Goal: Transaction & Acquisition: Purchase product/service

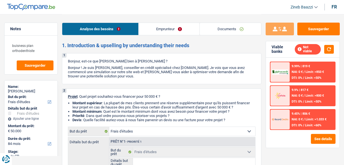
select select "study"
select select "84"
select select "study"
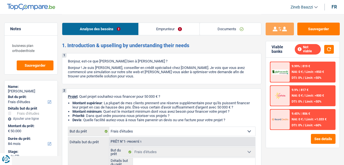
select select "84"
select select "study"
select select "84"
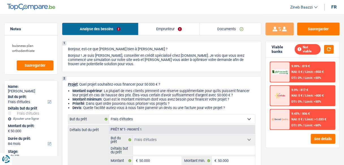
scroll to position [23, 0]
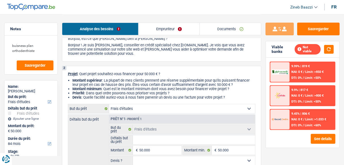
click at [164, 27] on link "Emprunteur" at bounding box center [168, 29] width 61 height 12
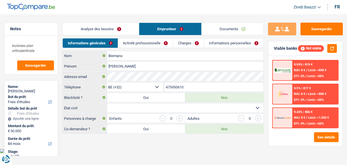
click at [142, 44] on link "Activité professionnelle" at bounding box center [145, 42] width 55 height 9
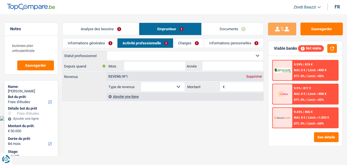
click at [123, 59] on select "Ouvrier Employé privé Employé public Invalide Indépendant Pensionné Chômeur Mut…" at bounding box center [185, 55] width 157 height 9
select select "independent"
click at [107, 51] on select "Ouvrier Employé privé Employé public Invalide Indépendant Pensionné Chômeur Mut…" at bounding box center [185, 55] width 157 height 9
select select "netSalary"
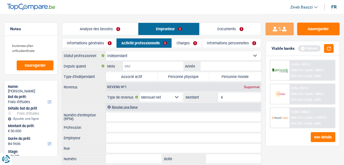
click at [145, 68] on input "Mois" at bounding box center [153, 66] width 60 height 9
type input "04"
type input "2007"
click at [230, 74] on label "Personne morale" at bounding box center [235, 76] width 52 height 9
click at [230, 74] on input "Personne morale" at bounding box center [235, 76] width 52 height 9
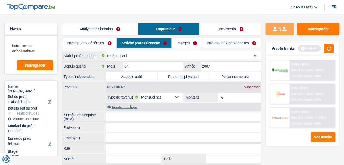
radio input "true"
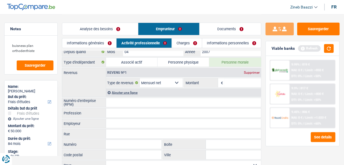
scroll to position [23, 0]
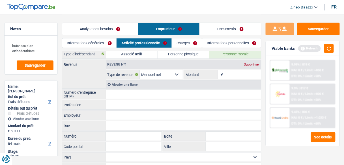
click at [239, 66] on div "Revenu nº1 Supprimer" at bounding box center [183, 64] width 155 height 9
click at [237, 72] on input "Montant" at bounding box center [242, 74] width 37 height 9
click at [154, 75] on select "Allocation d'handicap Allocations chômage Allocations familiales Chèques repas …" at bounding box center [161, 74] width 43 height 9
select select "pension"
click at [140, 70] on select "Allocation d'handicap Allocations chômage Allocations familiales Chèques repas …" at bounding box center [161, 74] width 43 height 9
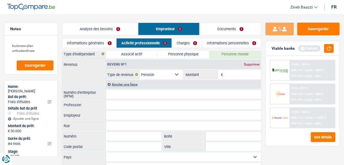
click at [230, 73] on input "Montant" at bounding box center [242, 74] width 37 height 9
type input "1.900"
click at [326, 53] on div "Viable banks Refresh" at bounding box center [302, 48] width 73 height 15
click at [330, 47] on button "button" at bounding box center [329, 48] width 10 height 9
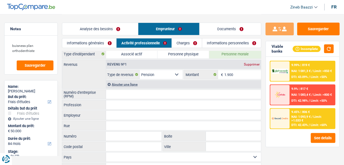
click at [92, 79] on div "Revenus Revenu nº1 Supprimer Allocation d'handicap Allocations chômage Allocati…" at bounding box center [161, 74] width 199 height 29
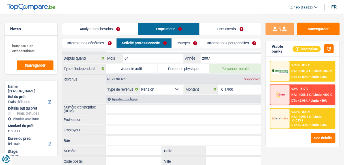
scroll to position [0, 0]
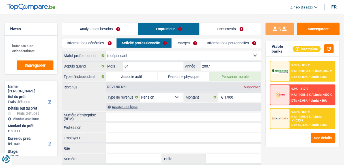
click at [282, 9] on header "Zineb Baazzi Se déconnecter fr" at bounding box center [172, 7] width 344 height 14
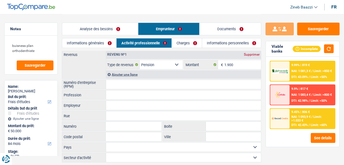
scroll to position [23, 0]
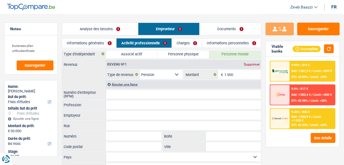
click at [116, 93] on input "Numéro d'entreprise (RPM)" at bounding box center [183, 94] width 155 height 9
paste input "0889.317.0"
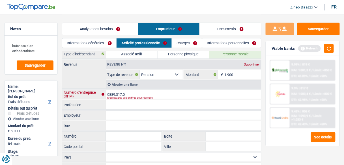
click at [124, 94] on input "0889.317.0" at bounding box center [183, 94] width 155 height 9
type input "0889317081"
click at [128, 102] on input "Profession" at bounding box center [183, 104] width 155 height 9
paste input "ESPACE DE PEDODONTIE ET D'ORTHODONTIE BIEMANS"
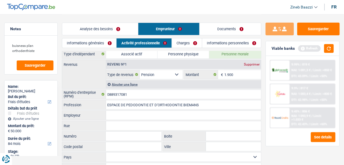
type input "ESPACE DE PEDODONTIE ET D'ORTHODONTIE BIEMANS"
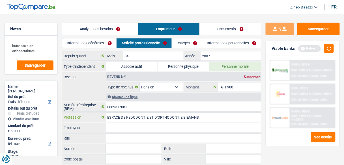
scroll to position [0, 0]
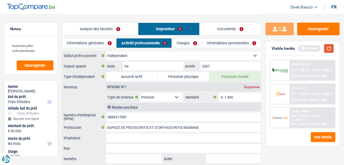
drag, startPoint x: 329, startPoint y: 50, endPoint x: 300, endPoint y: 57, distance: 29.6
click at [329, 50] on button "button" at bounding box center [329, 48] width 10 height 9
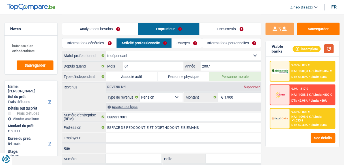
click at [326, 49] on button "button" at bounding box center [329, 48] width 10 height 9
click at [139, 52] on select "Ouvrier Employé privé Employé public Invalide Indépendant Pensionné Chômeur Mut…" at bounding box center [183, 55] width 155 height 9
click at [137, 53] on select "Ouvrier Employé privé Employé public Invalide Indépendant Pensionné Chômeur Mut…" at bounding box center [183, 55] width 155 height 9
click at [86, 96] on div "Revenus Revenu nº1 Supprimer Allocation d'handicap Allocations chômage Allocati…" at bounding box center [161, 96] width 199 height 29
click at [330, 48] on button "button" at bounding box center [329, 48] width 10 height 9
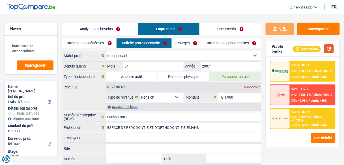
scroll to position [45, 0]
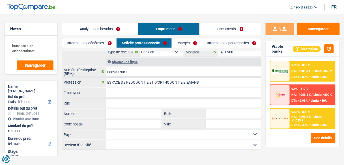
click at [186, 43] on link "Charges" at bounding box center [187, 42] width 30 height 9
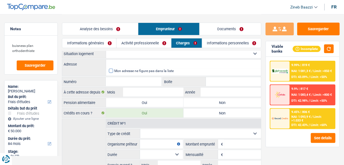
scroll to position [0, 0]
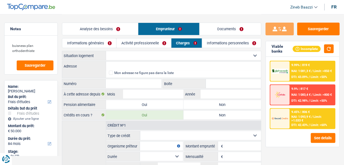
click at [124, 53] on select "Locataire Propriétaire avec prêt hypothécaire Propriétaire sans prêt hypothécai…" at bounding box center [183, 55] width 155 height 9
select select "ownerWithMortgage"
click at [106, 51] on select "Locataire Propriétaire avec prêt hypothécaire Propriétaire sans prêt hypothécai…" at bounding box center [183, 55] width 155 height 9
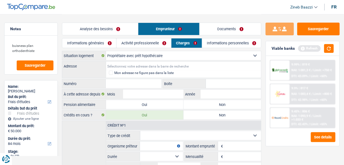
click at [120, 65] on input "Adresse" at bounding box center [183, 66] width 155 height 9
type input "Rue Jean-Baptiste Vanpé, 1190, Forest, BE"
click at [136, 82] on input "Numéro" at bounding box center [133, 83] width 55 height 9
type input "37-35"
click at [153, 90] on input "Mois" at bounding box center [153, 94] width 60 height 9
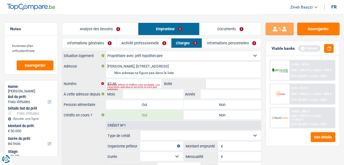
click at [130, 86] on div "Seuls les lettres et chiffres sont acceptés. Les caractères spéciaux et accents…" at bounding box center [134, 87] width 54 height 2
click at [166, 94] on input "Mois" at bounding box center [153, 94] width 60 height 9
type input "01"
type input "1"
type input "2018"
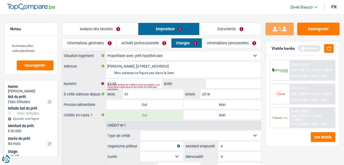
click at [204, 103] on label "Non" at bounding box center [221, 104] width 77 height 9
click at [204, 103] on input "Non" at bounding box center [221, 104] width 77 height 9
radio input "true"
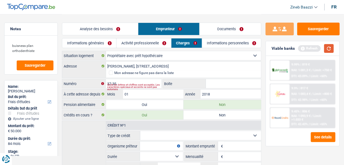
click at [328, 46] on button "button" at bounding box center [329, 48] width 10 height 9
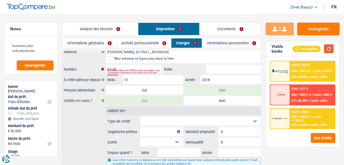
scroll to position [23, 0]
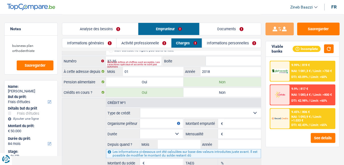
click at [104, 39] on link "Informations générales" at bounding box center [89, 42] width 54 height 9
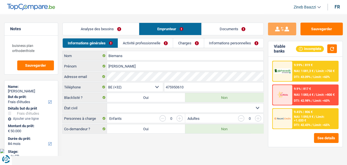
click at [153, 107] on select "Célibataire Marié(e) Cohabitant(e) légal(e) Divorcé(e) Veuf(ve) Séparé (de fait…" at bounding box center [185, 107] width 157 height 9
select select "divorced"
click at [107, 103] on select "Célibataire Marié(e) Cohabitant(e) légal(e) Divorcé(e) Veuf(ve) Séparé (de fait…" at bounding box center [185, 107] width 157 height 9
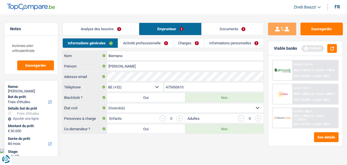
click at [176, 144] on main "Notes buisness plan orthodenthiste Sauvegarder Name: Brigitte Biemans But du pr…" at bounding box center [173, 74] width 347 height 149
click at [333, 49] on button "button" at bounding box center [333, 48] width 10 height 9
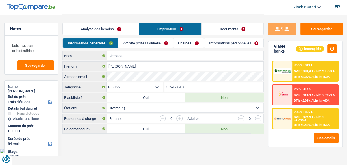
click at [142, 47] on link "Activité professionnelle" at bounding box center [145, 42] width 55 height 9
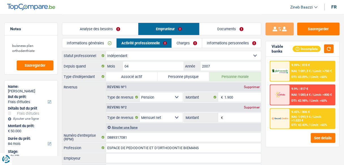
click at [179, 41] on link "Charges" at bounding box center [187, 42] width 30 height 9
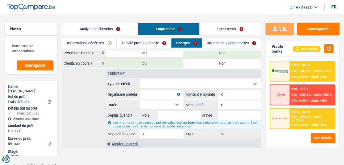
scroll to position [52, 0]
click at [155, 87] on fieldset "Carte ou ouverture de crédit Prêt hypothécaire Vente à tempérament Prêt à tempé…" at bounding box center [183, 109] width 155 height 60
click at [153, 84] on select "Carte ou ouverture de crédit Prêt hypothécaire Vente à tempérament Prêt à tempé…" at bounding box center [200, 83] width 121 height 9
select select "mortgage"
click at [140, 79] on select "Carte ou ouverture de crédit Prêt hypothécaire Vente à tempérament Prêt à tempé…" at bounding box center [200, 83] width 121 height 9
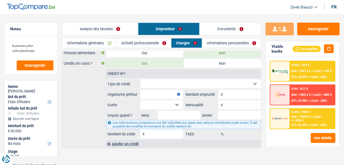
type input "0"
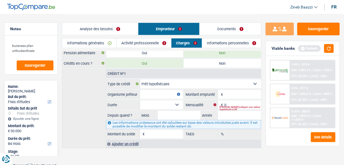
click at [151, 94] on input "Organisme prêteur" at bounding box center [161, 94] width 43 height 9
type input "Belfius"
click at [228, 91] on input "Montant" at bounding box center [242, 94] width 37 height 9
click at [230, 101] on input "0" at bounding box center [242, 104] width 37 height 9
click at [238, 90] on input "47.000" at bounding box center [242, 94] width 37 height 9
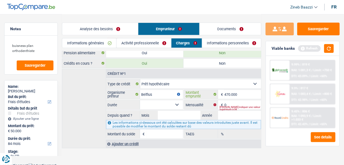
type input "470.000"
click at [233, 102] on input "0" at bounding box center [242, 104] width 37 height 9
type input "2"
click at [184, 83] on select "Carte ou ouverture de crédit Prêt hypothécaire Vente à tempérament Prêt à tempé…" at bounding box center [200, 83] width 121 height 9
click at [140, 79] on select "Carte ou ouverture de crédit Prêt hypothécaire Vente à tempérament Prêt à tempé…" at bounding box center [200, 83] width 121 height 9
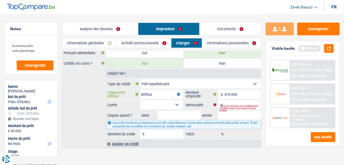
click at [160, 94] on input "Belfius" at bounding box center [161, 94] width 43 height 9
click at [242, 90] on input "470.000" at bounding box center [242, 94] width 37 height 9
type input "340.000"
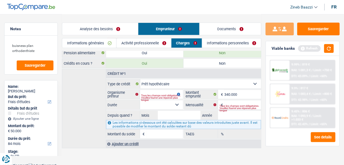
click at [220, 107] on div "Tous les champs sont obligatoires. Veuillez fournir une réponse plus longue" at bounding box center [240, 108] width 42 height 2
click at [153, 90] on input "Organisme prêteur" at bounding box center [161, 94] width 43 height 9
drag, startPoint x: 233, startPoint y: 99, endPoint x: 227, endPoint y: 101, distance: 6.7
click at [230, 101] on input "Mensualité" at bounding box center [242, 104] width 37 height 9
click at [167, 131] on input "Montant du solde" at bounding box center [164, 133] width 37 height 9
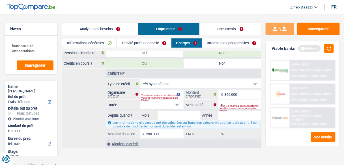
type input "200.000"
click at [162, 91] on input "Organisme prêteur" at bounding box center [161, 94] width 43 height 9
type input "Belfius"
click at [171, 104] on select "120 mois 132 mois 144 mois 180 mois 240 mois 300 mois 360 mois 420 mois Sélecti…" at bounding box center [161, 104] width 43 height 9
select select "144"
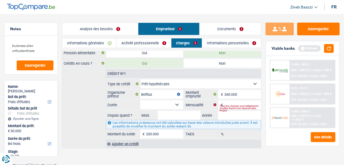
click at [140, 100] on select "120 mois 132 mois 144 mois 180 mois 240 mois 300 mois 360 mois 420 mois Sélecti…" at bounding box center [161, 104] width 43 height 9
click at [228, 107] on div "Tous les champs sont obligatoires. Veuillez fournir une réponse plus longue" at bounding box center [240, 108] width 42 height 2
click at [228, 101] on input "Mensualité" at bounding box center [242, 104] width 37 height 9
type input "2.007"
click at [172, 117] on input "Mois" at bounding box center [179, 115] width 43 height 9
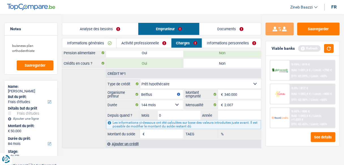
type input "01"
type input "2007"
type input "1"
type input "0,00"
click at [176, 103] on select "120 mois 132 mois 144 mois 180 mois 240 mois 300 mois 360 mois 420 mois Sélecti…" at bounding box center [161, 104] width 43 height 9
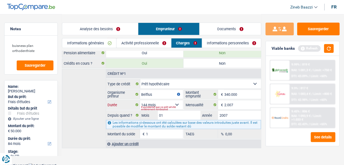
select select "300"
click at [140, 100] on select "120 mois 132 mois 144 mois 180 mois 240 mois 300 mois 360 mois 420 mois Sélecti…" at bounding box center [161, 104] width 43 height 9
type input "130.125"
type input "5,22"
click at [172, 103] on select "120 mois 132 mois 144 mois 180 mois 240 mois 300 mois 360 mois 420 mois Sélecti…" at bounding box center [161, 104] width 43 height 9
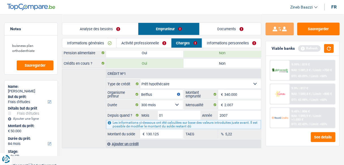
select select "360"
click at [140, 100] on select "120 mois 132 mois 144 mois 180 mois 240 mois 300 mois 360 mois 420 mois Sélecti…" at bounding box center [161, 104] width 43 height 9
type input "246.784"
type input "1,81"
click at [221, 111] on input "2007" at bounding box center [239, 115] width 43 height 9
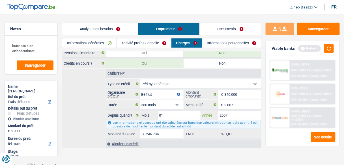
click at [221, 111] on input "2007" at bounding box center [239, 115] width 43 height 9
type input "2014"
click at [194, 153] on main "Notes buisness plan orthodenthiste Sauvegarder Name: Brigitte Biemans But du pr…" at bounding box center [172, 55] width 344 height 215
click at [163, 130] on input "375.936" at bounding box center [164, 133] width 37 height 9
type input "3"
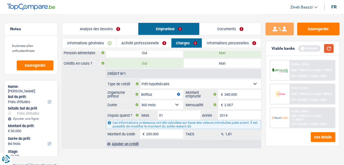
type input "200.000"
click at [328, 49] on button "button" at bounding box center [329, 48] width 10 height 9
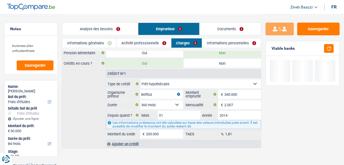
click at [183, 152] on main "Notes buisness plan orthodenthiste Sauvegarder Name: Brigitte Biemans But du pr…" at bounding box center [172, 55] width 344 height 215
click at [158, 101] on select "120 mois 132 mois 144 mois 180 mois 240 mois 300 mois 360 mois 420 mois Sélecti…" at bounding box center [161, 104] width 43 height 9
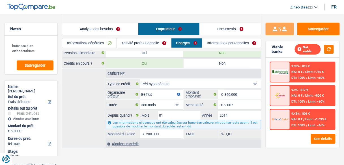
select select "300"
click at [140, 100] on select "120 mois 132 mois 144 mois 180 mois 240 mois 300 mois 360 mois 420 mois Sélecti…" at bounding box center [161, 104] width 43 height 9
type input "232.681"
type input "5,22"
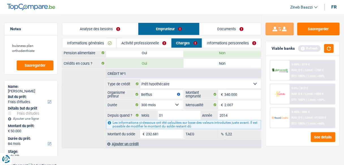
click at [204, 151] on main "Notes buisness plan orthodenthiste Sauvegarder Name: Brigitte Biemans But du pr…" at bounding box center [172, 55] width 344 height 215
click at [326, 51] on button "button" at bounding box center [329, 48] width 10 height 9
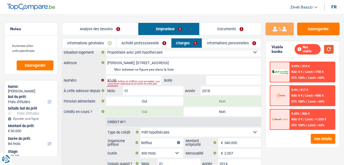
scroll to position [0, 0]
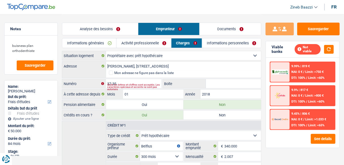
click at [220, 44] on link "Informations personnelles" at bounding box center [231, 42] width 59 height 9
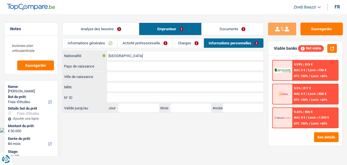
click at [189, 41] on link "Charges" at bounding box center [188, 42] width 31 height 9
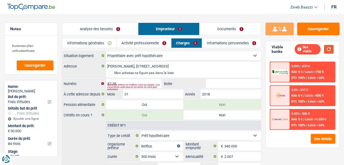
click at [330, 46] on button "button" at bounding box center [329, 49] width 10 height 9
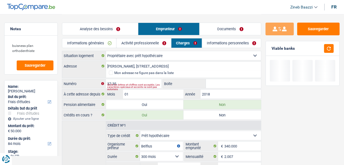
click at [127, 86] on div "Seuls les lettres et chiffres sont acceptés. Les caractères spéciaux et accents…" at bounding box center [134, 87] width 54 height 2
click at [120, 81] on input "37-35" at bounding box center [133, 83] width 55 height 9
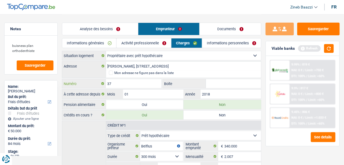
type input "37"
click at [277, 153] on div "Sauvegarder Viable banks Refresh 9.99% | 819 € NAI: 0 € / Limit: >750 € DTI: 10…" at bounding box center [302, 89] width 83 height 133
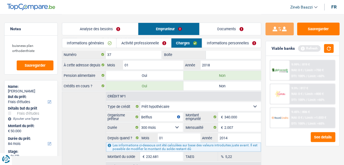
scroll to position [52, 0]
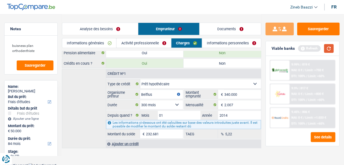
click at [331, 51] on button "button" at bounding box center [329, 48] width 10 height 9
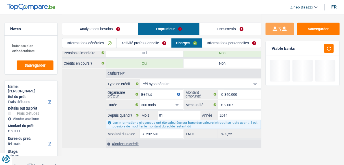
click at [207, 44] on link "Informations personnelles" at bounding box center [231, 42] width 59 height 9
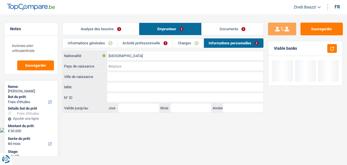
click at [122, 67] on input "Pays de naissance" at bounding box center [185, 66] width 157 height 9
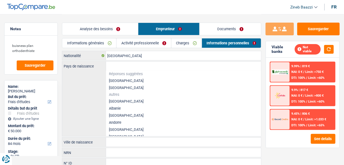
click at [114, 81] on li "[GEOGRAPHIC_DATA]" at bounding box center [183, 80] width 155 height 7
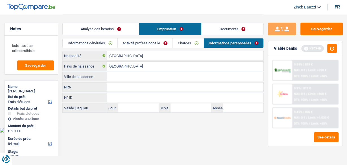
click at [115, 78] on input "Ville de naissance" at bounding box center [185, 76] width 157 height 9
click at [117, 65] on input "[GEOGRAPHIC_DATA]" at bounding box center [185, 66] width 157 height 9
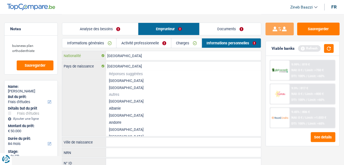
click at [117, 57] on input "[GEOGRAPHIC_DATA]" at bounding box center [183, 55] width 155 height 9
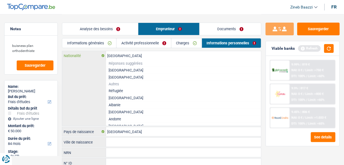
click at [116, 54] on input "[GEOGRAPHIC_DATA]" at bounding box center [183, 55] width 155 height 9
click at [97, 69] on div "Belgique Nationalité Réponses suggérées Belgique Luxembourg Autres Réfugiée Afg…" at bounding box center [161, 88] width 199 height 75
click at [118, 71] on li "[GEOGRAPHIC_DATA]" at bounding box center [183, 70] width 155 height 7
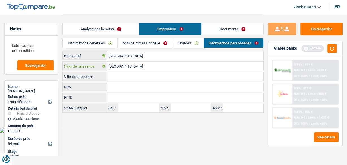
click at [122, 67] on input "[GEOGRAPHIC_DATA]" at bounding box center [185, 66] width 157 height 9
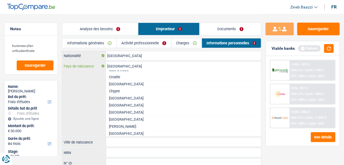
scroll to position [294, 0]
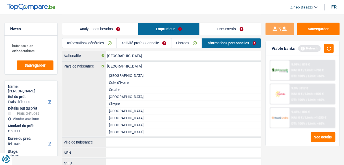
click at [127, 121] on li "République démocratique du Congo" at bounding box center [183, 118] width 155 height 7
type input "République démocratique du Congo"
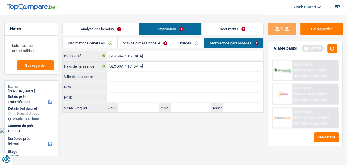
click at [119, 79] on input "Ville de naissance" at bounding box center [185, 76] width 157 height 9
type input "Bumboma"
click at [163, 68] on input "République démocratique du Congo" at bounding box center [185, 66] width 157 height 9
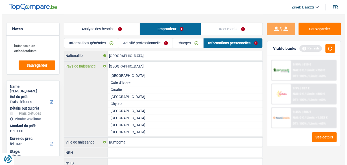
scroll to position [362, 0]
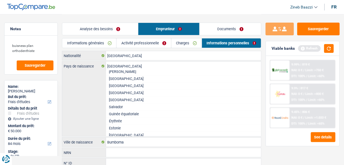
click at [86, 98] on div "République démocratique du Congo Pays de naissance Réponses suggérées Belgique …" at bounding box center [161, 99] width 199 height 75
click at [95, 107] on div "République démocratique du Congo Pays de naissance Réponses suggérées Belgique …" at bounding box center [161, 99] width 199 height 75
click at [110, 21] on div "Analyse des besoins Emprunteur Documents" at bounding box center [161, 26] width 199 height 24
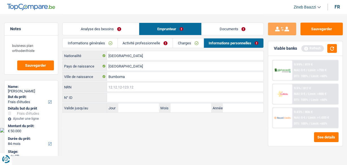
click at [125, 86] on input "NRN" at bounding box center [185, 87] width 157 height 9
click at [335, 51] on button "button" at bounding box center [333, 48] width 10 height 9
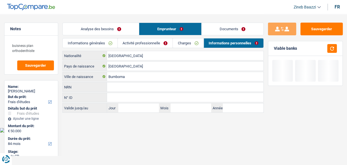
click at [162, 44] on link "Activité professionnelle" at bounding box center [145, 42] width 55 height 9
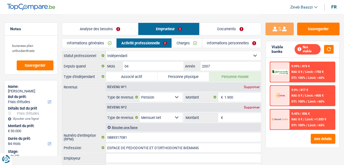
click at [94, 41] on link "Informations générales" at bounding box center [89, 42] width 54 height 9
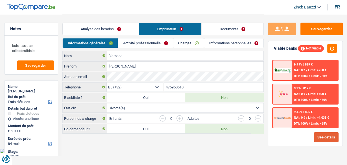
click at [322, 133] on button "See details" at bounding box center [326, 137] width 25 height 10
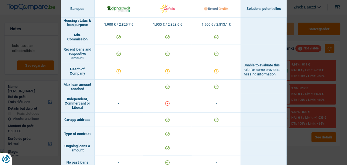
click at [293, 10] on div "Banks conditions × Banques Solutions potentielles Revenus / Charges 1.900 € / 2…" at bounding box center [173, 82] width 347 height 165
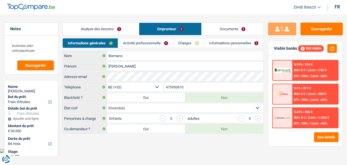
click at [132, 42] on link "Activité professionnelle" at bounding box center [145, 42] width 55 height 9
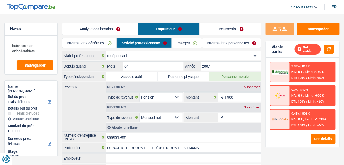
scroll to position [45, 0]
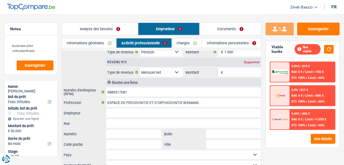
click at [246, 61] on div "Supprimer" at bounding box center [251, 61] width 19 height 3
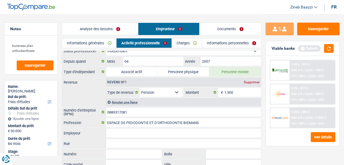
scroll to position [0, 0]
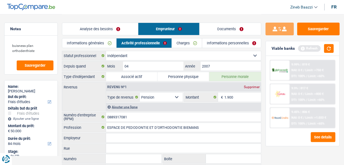
click at [88, 105] on div "Revenus Revenu nº1 Supprimer Allocation d'handicap Allocations chômage Allocati…" at bounding box center [161, 96] width 199 height 29
click at [335, 46] on div "Viable banks Refresh" at bounding box center [302, 48] width 73 height 15
click at [333, 47] on button "button" at bounding box center [329, 48] width 10 height 9
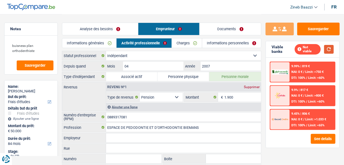
click at [328, 47] on button "button" at bounding box center [329, 49] width 10 height 9
click at [93, 29] on link "Analyse des besoins" at bounding box center [100, 29] width 76 height 12
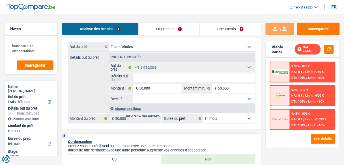
scroll to position [90, 0]
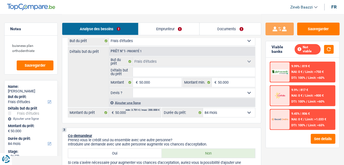
click at [217, 113] on select "12 mois 18 mois 24 mois 30 mois 36 mois 42 mois 48 mois 60 mois 72 mois 84 mois…" at bounding box center [229, 112] width 52 height 9
select select "120"
click at [203, 108] on select "12 mois 18 mois 24 mois 30 mois 36 mois 42 mois 48 mois 60 mois 72 mois 84 mois…" at bounding box center [229, 112] width 52 height 9
select select "120"
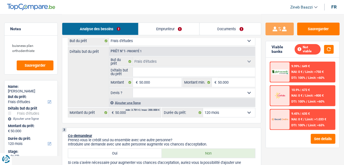
click at [216, 109] on select "12 mois 18 mois 24 mois 30 mois 36 mois 42 mois 48 mois 60 mois 72 mois 84 mois…" at bounding box center [229, 112] width 52 height 9
select select "144"
click at [203, 108] on select "12 mois 18 mois 24 mois 30 mois 36 mois 42 mois 48 mois 60 mois 72 mois 84 mois…" at bounding box center [229, 112] width 52 height 9
select select "144"
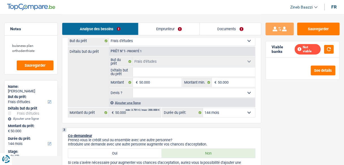
click at [232, 113] on select "12 mois 18 mois 24 mois 30 mois 36 mois 42 mois 48 mois 60 mois 72 mois 84 mois…" at bounding box center [229, 112] width 52 height 9
select select "132"
click at [203, 108] on select "12 mois 18 mois 24 mois 30 mois 36 mois 42 mois 48 mois 60 mois 72 mois 84 mois…" at bounding box center [229, 112] width 52 height 9
select select "132"
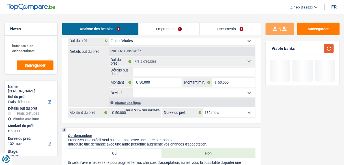
click at [327, 49] on button "button" at bounding box center [329, 48] width 10 height 9
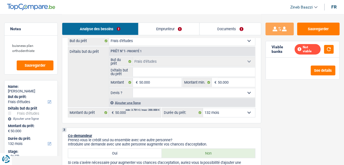
click at [226, 112] on select "12 mois 18 mois 24 mois 30 mois 36 mois 42 mois 48 mois 60 mois 72 mois 84 mois…" at bounding box center [229, 112] width 52 height 9
select select "120"
click at [203, 108] on select "12 mois 18 mois 24 mois 30 mois 36 mois 42 mois 48 mois 60 mois 72 mois 84 mois…" at bounding box center [229, 112] width 52 height 9
select select "120"
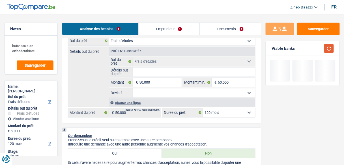
click at [326, 48] on button "button" at bounding box center [329, 48] width 10 height 9
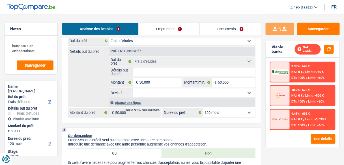
click at [219, 111] on select "12 mois 18 mois 24 mois 30 mois 36 mois 42 mois 48 mois 60 mois 72 mois 84 mois…" at bounding box center [229, 112] width 52 height 9
click at [152, 91] on select "Oui Non Non répondu Sélectionner une option" at bounding box center [194, 92] width 122 height 9
select select "yes"
click at [133, 88] on select "Oui Non Non répondu Sélectionner une option" at bounding box center [194, 92] width 122 height 9
select select "yes"
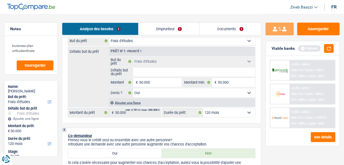
click at [236, 111] on select "12 mois 18 mois 24 mois 30 mois 36 mois 42 mois 48 mois 60 mois 72 mois 84 mois…" at bounding box center [229, 112] width 52 height 9
click at [254, 132] on div "3 Co-demandeur Prenez-vous le crédit seul ou ensemble avec une autre personne? …" at bounding box center [161, 162] width 199 height 68
click at [334, 47] on button "button" at bounding box center [329, 48] width 10 height 9
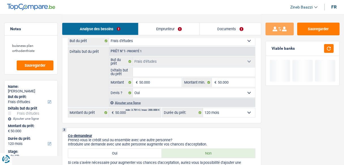
click at [239, 112] on select "12 mois 18 mois 24 mois 30 mois 36 mois 42 mois 48 mois 60 mois 72 mois 84 mois…" at bounding box center [229, 112] width 52 height 9
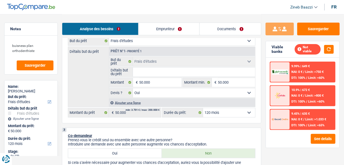
select select "60"
click at [203, 108] on select "12 mois 18 mois 24 mois 30 mois 36 mois 42 mois 48 mois 60 mois 72 mois 84 mois…" at bounding box center [229, 112] width 52 height 9
select select "60"
click at [163, 28] on link "Emprunteur" at bounding box center [168, 29] width 61 height 12
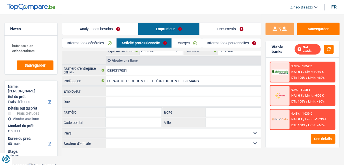
scroll to position [0, 0]
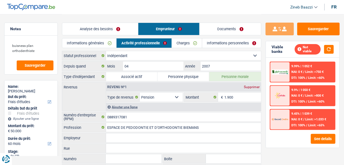
click at [190, 45] on link "Charges" at bounding box center [187, 42] width 30 height 9
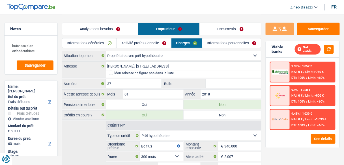
scroll to position [52, 0]
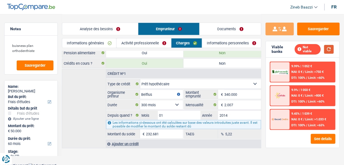
click at [327, 51] on button "button" at bounding box center [329, 49] width 10 height 9
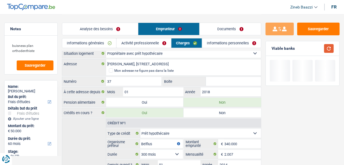
scroll to position [0, 0]
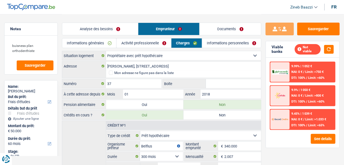
click at [222, 45] on link "Informations personnelles" at bounding box center [231, 42] width 59 height 9
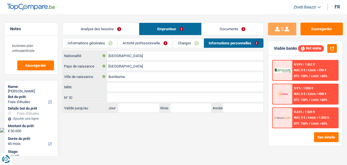
click at [183, 46] on link "Charges" at bounding box center [188, 42] width 31 height 9
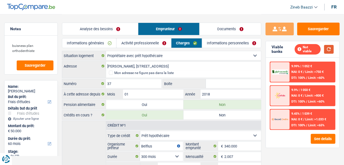
click at [328, 47] on button "button" at bounding box center [329, 49] width 10 height 9
click at [170, 6] on header "Zineb Baazzi Se déconnecter fr" at bounding box center [172, 7] width 344 height 14
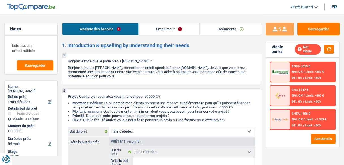
select select "study"
select select "84"
select select "study"
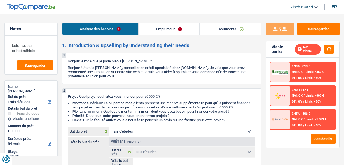
select select "84"
select select "study"
select select "84"
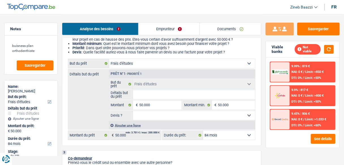
click at [143, 96] on input "Détails but du prêt" at bounding box center [194, 94] width 122 height 9
click at [150, 93] on input "Détails but du prêt" at bounding box center [194, 94] width 122 height 9
click at [140, 113] on select "Oui Non Non répondu Sélectionner une option" at bounding box center [194, 115] width 122 height 9
select select "yes"
click at [133, 111] on select "Oui Non Non répondu Sélectionner une option" at bounding box center [194, 115] width 122 height 9
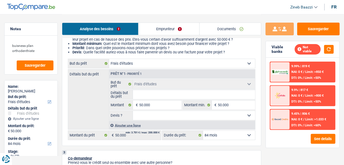
select select "yes"
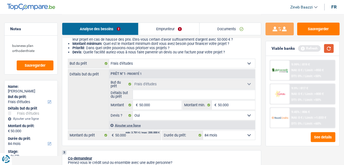
click at [328, 50] on button "button" at bounding box center [329, 48] width 10 height 9
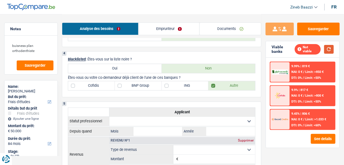
scroll to position [249, 0]
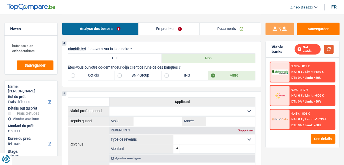
click at [330, 50] on button "button" at bounding box center [329, 49] width 10 height 9
click at [140, 76] on label "BNP Group" at bounding box center [138, 75] width 47 height 9
click at [140, 76] on input "BNP Group" at bounding box center [138, 75] width 47 height 9
checkbox input "true"
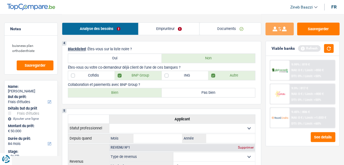
click at [113, 94] on label "Bien" at bounding box center [115, 92] width 94 height 9
click at [113, 94] on input "Bien" at bounding box center [115, 92] width 94 height 9
radio input "true"
click at [327, 52] on button "button" at bounding box center [329, 48] width 10 height 9
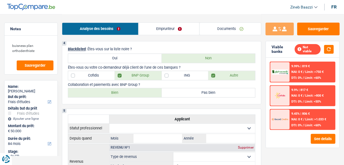
click at [120, 75] on label "BNP Group" at bounding box center [138, 75] width 47 height 9
click at [120, 75] on input "BNP Group" at bounding box center [138, 75] width 47 height 9
checkbox input "false"
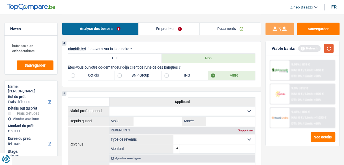
click at [325, 50] on button "button" at bounding box center [329, 48] width 10 height 9
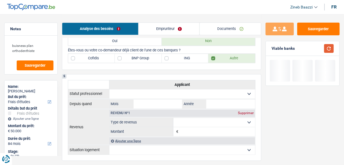
scroll to position [294, 0]
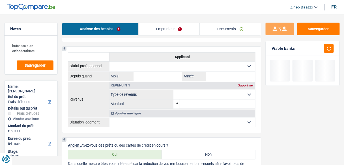
click at [150, 27] on link "Emprunteur" at bounding box center [168, 29] width 61 height 12
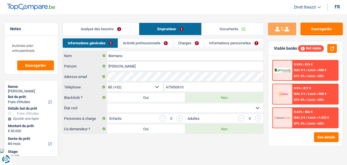
click at [133, 42] on link "Activité professionnelle" at bounding box center [145, 42] width 55 height 9
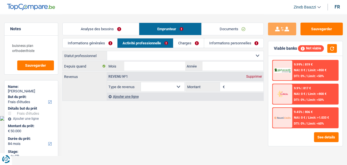
click at [125, 58] on select "Ouvrier Employé privé Employé public Invalide Indépendant Pensionné Chômeur Mut…" at bounding box center [185, 55] width 157 height 9
select select "independent"
click at [107, 51] on select "Ouvrier Employé privé Employé public Invalide Indépendant Pensionné Chômeur Mut…" at bounding box center [185, 55] width 157 height 9
select select "netSalary"
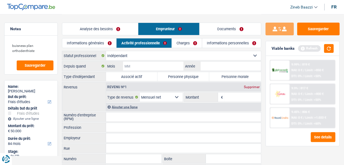
click at [137, 67] on input "Mois" at bounding box center [153, 66] width 60 height 9
type input "01"
type input "1979"
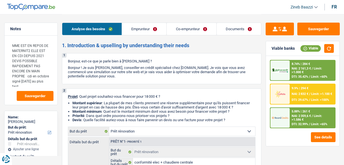
select select "renovation"
select select "84"
select select "renovation"
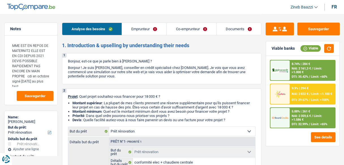
select select "false"
select select "84"
select select "mutuality"
select select "worker"
select select "familyAllowances"
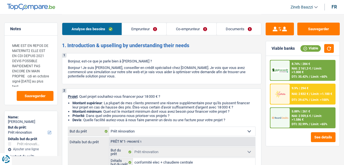
select select "mutualityIndemnity"
select select "netSalary"
select select "ownerWithMortgage"
select select "mortgage"
select select "300"
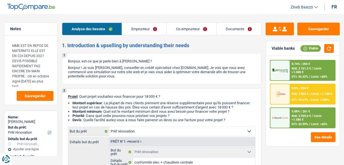
select select "renovation"
select select "false"
select select "84"
click at [34, 79] on textarea "MME EST EN REPOS DE MATERNIT2 ELLE EST EN CDI DEPUIS 2021 DEVIS POSSIBLE RAPIDE…" at bounding box center [30, 63] width 45 height 47
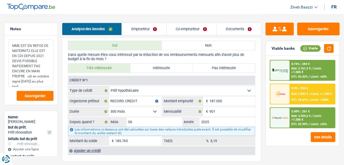
scroll to position [430, 0]
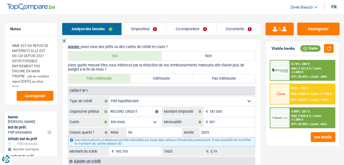
click at [295, 122] on div "5.88% | 261 € NAI: 2 359,6 € / Limit: >1.586 € DTI: 32.99% / Limit: <65%" at bounding box center [312, 118] width 45 height 20
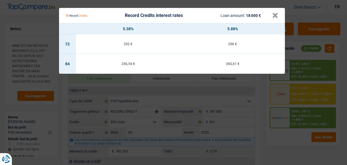
click at [278, 13] on Credits___BV_modal_header_ "Record Credits interest rates Loan amount: 18 000 € ×" at bounding box center [172, 15] width 226 height 15
click at [276, 14] on button "×" at bounding box center [275, 16] width 6 height 6
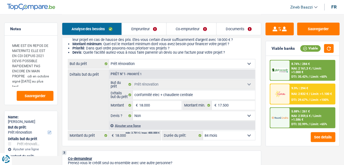
scroll to position [68, 0]
click at [273, 114] on img at bounding box center [280, 118] width 16 height 8
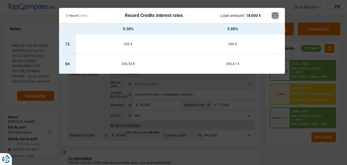
click at [274, 16] on button "×" at bounding box center [275, 16] width 6 height 6
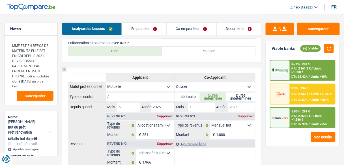
scroll to position [271, 0]
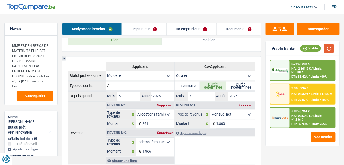
click at [328, 47] on button "button" at bounding box center [329, 48] width 10 height 9
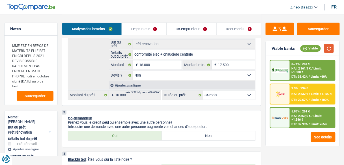
scroll to position [0, 0]
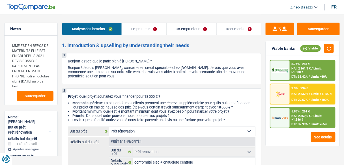
click at [118, 65] on div "1 Bonjour, est-ce que je parle bien à Gamze Polat ? Bonjour ! Je suis Zineb Baa…" at bounding box center [161, 68] width 199 height 31
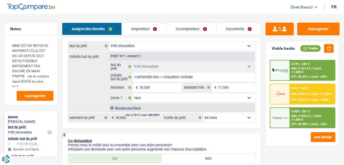
scroll to position [108, 0]
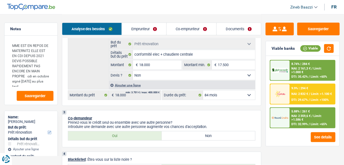
click at [235, 100] on div "2 Projet : Quel projet souhaitez-vous financer pour 18 000 € ? Montant supérieu…" at bounding box center [161, 42] width 199 height 125
click at [234, 96] on select "12 mois 18 mois 24 mois 30 mois 36 mois 42 mois 48 mois 60 mois 72 mois 84 mois…" at bounding box center [229, 95] width 52 height 9
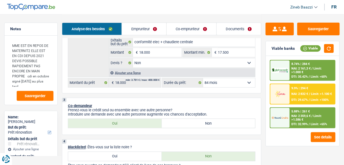
scroll to position [131, 0]
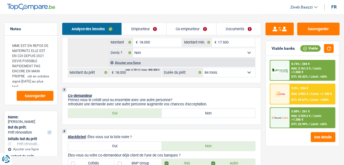
drag, startPoint x: 225, startPoint y: 68, endPoint x: 223, endPoint y: 70, distance: 3.4
click at [224, 70] on select "12 mois 18 mois 24 mois 30 mois 36 mois 42 mois 48 mois 60 mois 72 mois 84 mois…" at bounding box center [229, 72] width 52 height 9
click at [223, 70] on select "12 mois 18 mois 24 mois 30 mois 36 mois 42 mois 48 mois 60 mois 72 mois 84 mois…" at bounding box center [229, 72] width 52 height 9
click at [292, 116] on span "NAI: 2 359,6 €" at bounding box center [300, 116] width 19 height 4
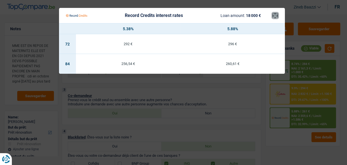
click at [274, 18] on button "×" at bounding box center [275, 16] width 6 height 6
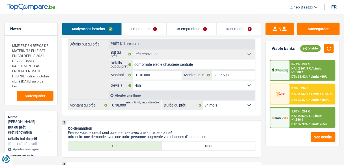
scroll to position [0, 0]
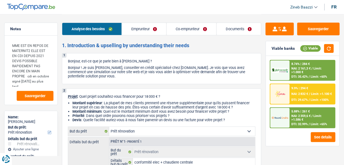
drag, startPoint x: 269, startPoint y: 46, endPoint x: 295, endPoint y: 49, distance: 26.4
click at [295, 49] on div "Viable banks Viable" at bounding box center [302, 48] width 73 height 15
drag, startPoint x: 295, startPoint y: 49, endPoint x: 268, endPoint y: 50, distance: 27.2
click at [268, 50] on div "Viable banks Viable" at bounding box center [302, 48] width 73 height 15
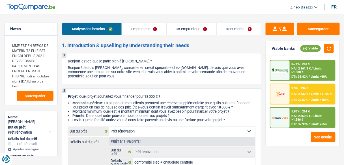
click at [251, 56] on div "1 Bonjour, est-ce que je parle bien à Gamze Polat ? Bonjour ! Je suis Zineb Baa…" at bounding box center [161, 68] width 199 height 31
drag, startPoint x: 230, startPoint y: 118, endPoint x: 69, endPoint y: 61, distance: 171.6
click at [72, 59] on div "1 Bonjour, est-ce que je parle bien à Gamze Polat ? Bonjour ! Je suis Zineb Baa…" at bounding box center [161, 68] width 199 height 31
click at [282, 119] on img at bounding box center [280, 118] width 16 height 8
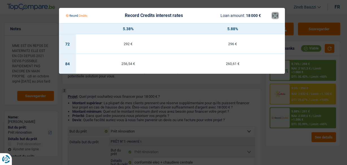
click at [273, 16] on button "×" at bounding box center [275, 16] width 6 height 6
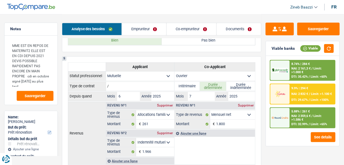
scroll to position [271, 0]
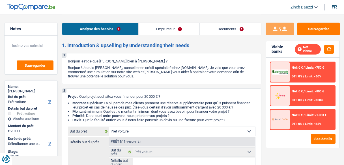
select select "car"
select select "worker"
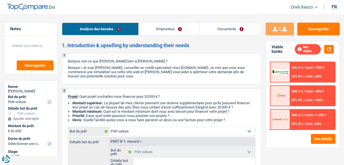
select select "familyAllowances"
select select "netSalary"
select select "ownerWithMortgage"
select select "mortgage"
select select "car"
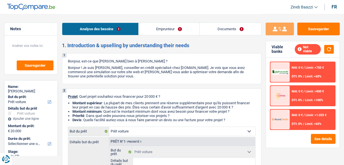
select select "car"
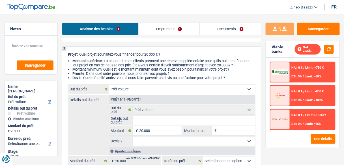
scroll to position [45, 0]
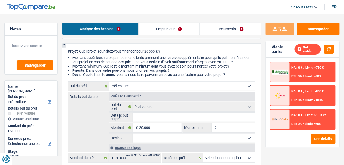
drag, startPoint x: 139, startPoint y: 48, endPoint x: 165, endPoint y: 51, distance: 26.5
click at [165, 51] on div "2 Projet : Quel projet souhaitez-vous financer pour 20 000 € ? Montant supérieu…" at bounding box center [161, 113] width 199 height 140
click at [165, 51] on p "Projet : Quel projet souhaitez-vous financer pour 20 000 € ?" at bounding box center [161, 51] width 187 height 4
drag, startPoint x: 165, startPoint y: 51, endPoint x: 146, endPoint y: 51, distance: 19.8
click at [146, 51] on p "Projet : Quel projet souhaitez-vous financer pour 20 000 € ?" at bounding box center [161, 51] width 187 height 4
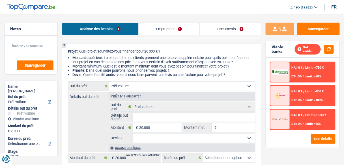
click at [138, 64] on li "Montant minimum : Quel est le montant minimum dont vous avez besoin pour financ…" at bounding box center [163, 66] width 183 height 4
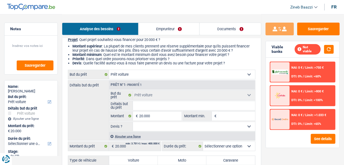
scroll to position [68, 0]
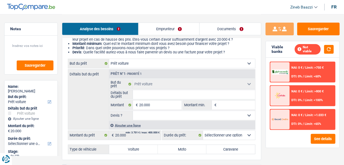
click at [143, 99] on input "Détails but du prêt" at bounding box center [194, 94] width 122 height 9
click at [138, 94] on input "Détails but du prêt" at bounding box center [194, 94] width 122 height 9
type input "P"
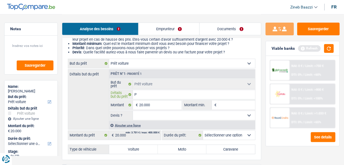
type input "Pe"
type input "Peu"
type input "Peug"
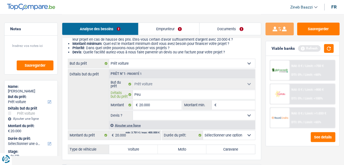
type input "Peug"
type input "Peuge"
type input "Peugeo"
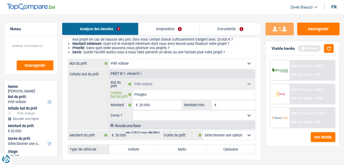
type input "Peugeot"
type input "Peugeot 3"
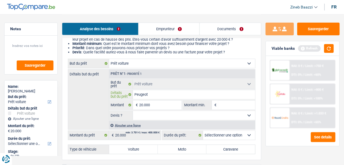
type input "Peugeot 3"
type input "Peugeot 30"
type input "Peugeot 300"
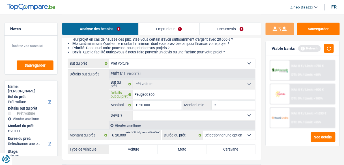
type input "Peugeot 3008"
type input "Peugeot 300"
type input "Peugeot 30"
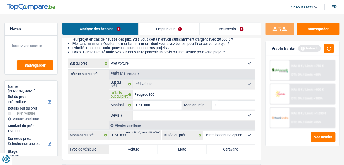
type input "Peugeot 30"
type input "Peugeot 308"
click at [220, 103] on input "Montant min." at bounding box center [236, 105] width 37 height 9
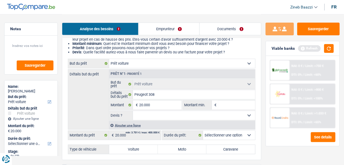
type input "2"
type input "20"
type input "200"
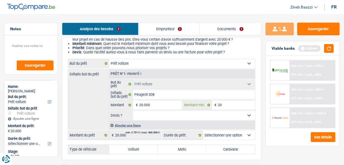
type input "200"
type input "2.000"
type input "20.000"
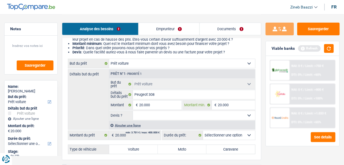
type input "20.000"
click at [146, 105] on input "20.000" at bounding box center [160, 105] width 42 height 9
type input "1"
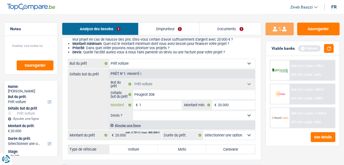
type input "17"
type input "175"
type input "1.750"
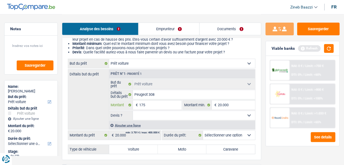
type input "1.750"
type input "17.500"
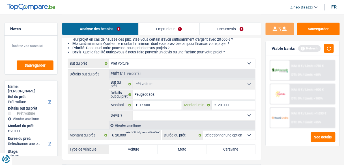
select select "60"
type input "17.500"
select select "60"
type input "17.500"
select select "60"
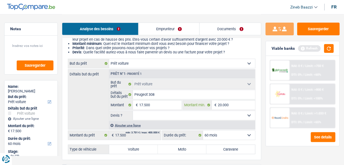
click at [229, 104] on input "20.000" at bounding box center [236, 105] width 37 height 9
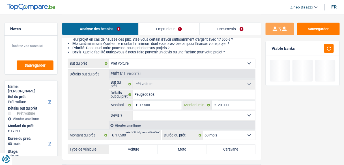
click at [229, 104] on input "20.000" at bounding box center [236, 105] width 37 height 9
type input "1"
type input "17"
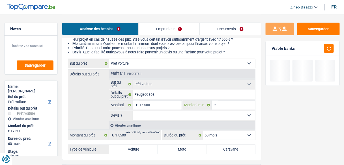
type input "17"
type input "175"
type input "1.750"
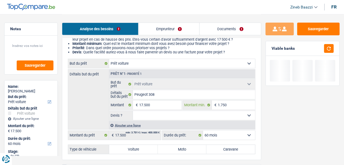
type input "17.500"
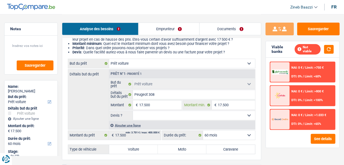
type input "17.500"
click at [118, 123] on div "Ajouter une ligne" at bounding box center [182, 125] width 146 height 8
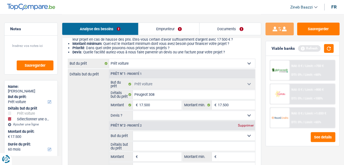
click at [138, 131] on select "Confort maison: meubles, textile, peinture, électroménager, outillage non-profe…" at bounding box center [194, 135] width 122 height 9
select select "other"
click at [133, 131] on select "Confort maison: meubles, textile, peinture, électroménager, outillage non-profe…" at bounding box center [194, 135] width 122 height 9
select select "other"
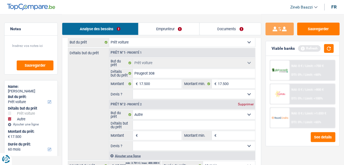
scroll to position [113, 0]
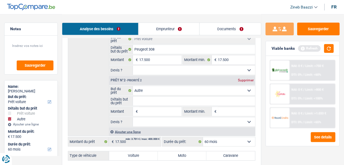
click at [147, 98] on input "Détails but du prêt" at bounding box center [194, 101] width 122 height 9
type input "t"
type input "ta"
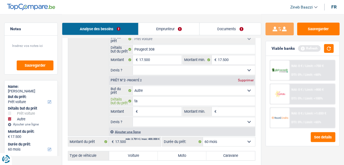
type input "tax"
type input "taxe"
type input "taxes"
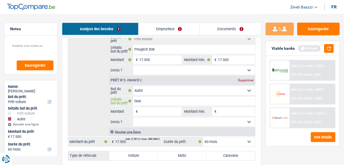
type input "taxes"
type input "taxes+"
type input "taxes+a"
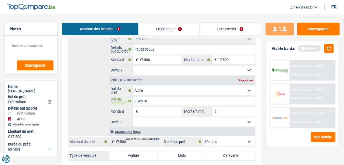
type input "taxes+as"
type input "taxes+ass"
type input "taxes+assu"
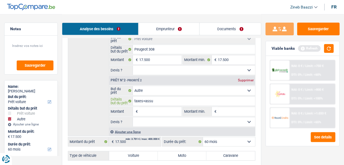
type input "taxes+assu"
type input "taxes+assur"
type input "taxes+assura"
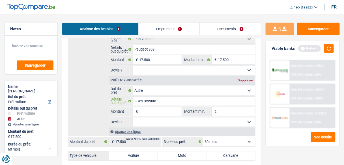
type input "taxes+assuran"
type input "taxes+assuranc"
type input "taxes+assurance"
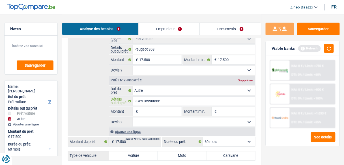
type input "taxes+assurance"
type input "taxes+assurances"
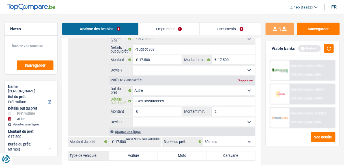
type input "taxes+assurances"
click at [164, 111] on input "Montant" at bounding box center [160, 111] width 42 height 9
type input "2"
type input "25"
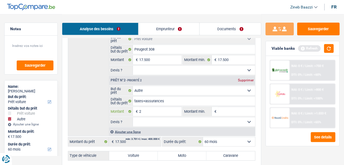
type input "25"
type input "250"
type input "2.500"
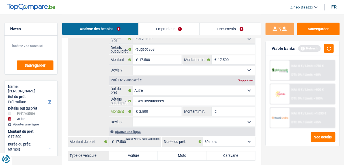
type input "2.500"
type input "20.000"
click at [233, 107] on input "Montant min." at bounding box center [236, 111] width 37 height 9
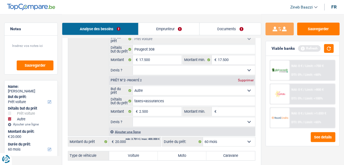
type input "2"
type input "25"
type input "250"
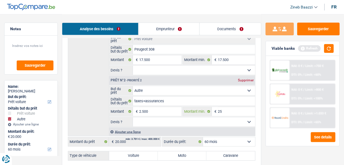
type input "250"
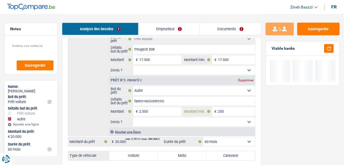
type input "2.500"
click at [328, 51] on button "button" at bounding box center [329, 48] width 10 height 9
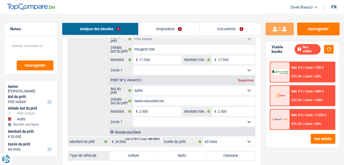
click at [147, 72] on select "Oui Non Non répondu Sélectionner une option" at bounding box center [194, 70] width 122 height 9
select select "false"
click at [133, 66] on select "Oui Non Non répondu Sélectionner une option" at bounding box center [194, 70] width 122 height 9
select select "false"
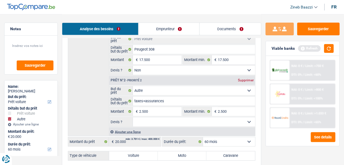
click at [157, 118] on select "Oui Non Non répondu Sélectionner une option" at bounding box center [194, 122] width 122 height 9
select select "false"
click at [133, 118] on select "Oui Non Non répondu Sélectionner une option" at bounding box center [194, 122] width 122 height 9
select select "false"
click at [104, 114] on div "Détails but du prêt Prêt n°1 - Priorité 1 Confort maison: meubles, textile, pei…" at bounding box center [161, 80] width 187 height 112
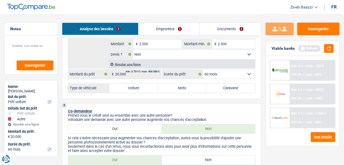
scroll to position [181, 0]
click at [326, 48] on button "button" at bounding box center [329, 48] width 10 height 9
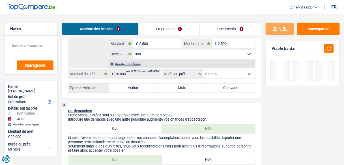
click at [142, 89] on label "Voiture" at bounding box center [133, 88] width 49 height 9
click at [142, 89] on input "Voiture" at bounding box center [133, 88] width 49 height 9
radio input "true"
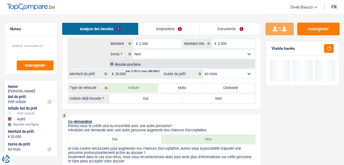
click at [206, 99] on label "Non" at bounding box center [218, 98] width 73 height 9
click at [206, 99] on input "Non" at bounding box center [218, 98] width 73 height 9
radio input "true"
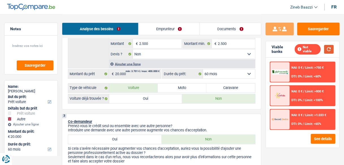
click at [329, 49] on button "button" at bounding box center [329, 49] width 10 height 9
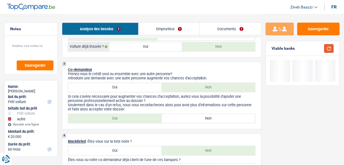
scroll to position [226, 0]
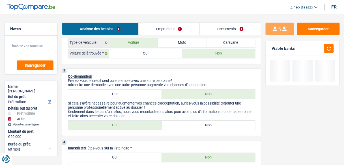
click at [181, 125] on label "Non" at bounding box center [209, 125] width 94 height 9
click at [181, 125] on input "Non" at bounding box center [209, 125] width 94 height 9
radio input "true"
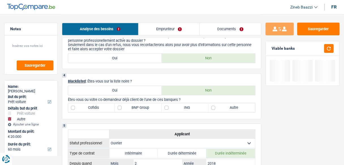
scroll to position [294, 0]
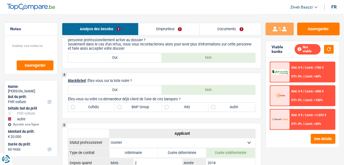
click at [334, 47] on div "Viable banks Not viable" at bounding box center [302, 49] width 73 height 16
click at [331, 49] on button "button" at bounding box center [329, 49] width 10 height 9
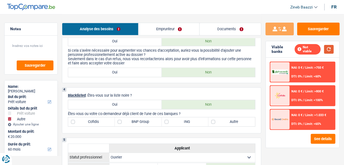
scroll to position [271, 0]
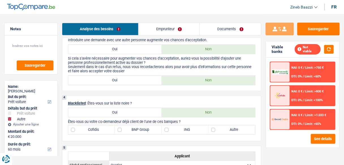
click at [154, 31] on link "Emprunteur" at bounding box center [168, 29] width 61 height 12
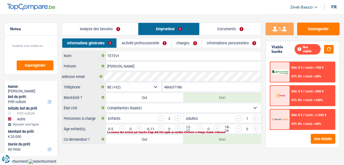
scroll to position [0, 0]
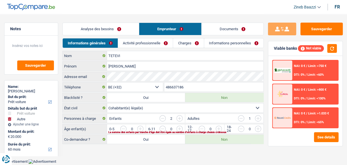
click at [129, 45] on link "Activité professionnelle" at bounding box center [145, 42] width 55 height 9
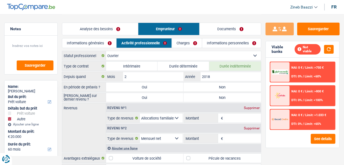
click at [95, 42] on link "Informations générales" at bounding box center [89, 42] width 54 height 9
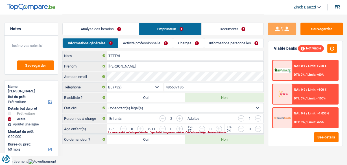
click at [117, 25] on link "Analyse des besoins" at bounding box center [101, 29] width 76 height 12
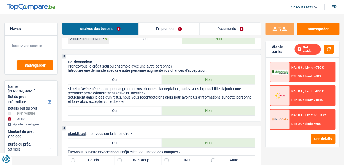
scroll to position [271, 0]
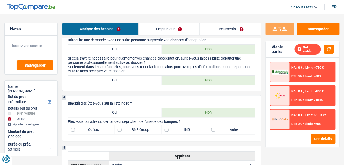
click at [137, 81] on label "Oui" at bounding box center [115, 80] width 94 height 9
click at [137, 81] on input "Oui" at bounding box center [115, 80] width 94 height 9
radio input "true"
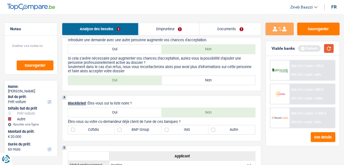
click at [331, 46] on button "button" at bounding box center [329, 48] width 10 height 9
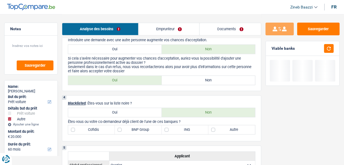
click at [155, 101] on p "Blacklisted : Êtes-vous sur la liste noire ?" at bounding box center [161, 103] width 187 height 4
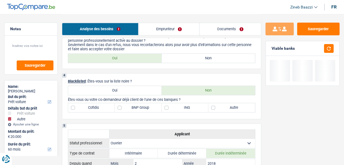
scroll to position [317, 0]
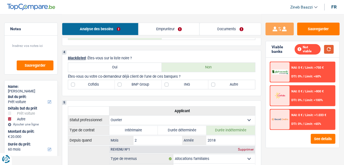
click at [330, 47] on button "button" at bounding box center [329, 49] width 10 height 9
click at [331, 48] on button "button" at bounding box center [329, 49] width 10 height 9
click at [223, 82] on label "Autre" at bounding box center [231, 84] width 47 height 9
click at [223, 82] on input "Autre" at bounding box center [231, 84] width 47 height 9
checkbox input "true"
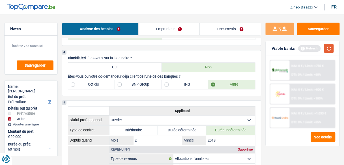
click at [330, 45] on button "button" at bounding box center [329, 48] width 10 height 9
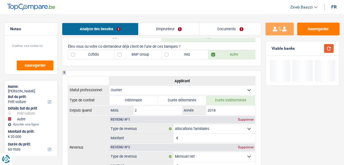
scroll to position [384, 0]
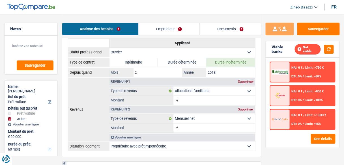
click at [192, 96] on input "Montant" at bounding box center [216, 100] width 75 height 9
click at [213, 96] on input "Montant" at bounding box center [216, 100] width 75 height 9
click at [244, 78] on div "Revenu nº1 Supprimer" at bounding box center [182, 81] width 146 height 7
click at [244, 80] on div "Supprimer" at bounding box center [245, 81] width 19 height 3
select select "netSalary"
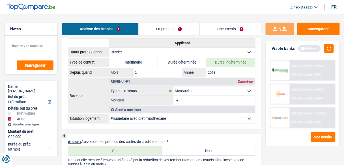
click at [204, 96] on input "Montant" at bounding box center [216, 100] width 75 height 9
type input "3.000"
click at [327, 52] on button "button" at bounding box center [329, 48] width 10 height 9
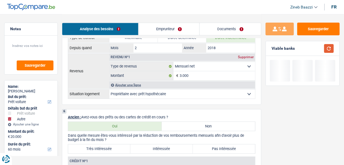
scroll to position [452, 0]
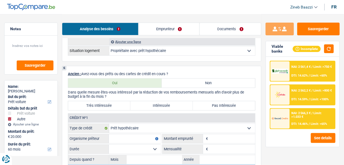
click at [106, 101] on label "Très Intéressée" at bounding box center [99, 105] width 62 height 9
click at [106, 101] on input "Très Intéressée" at bounding box center [99, 105] width 62 height 9
radio input "true"
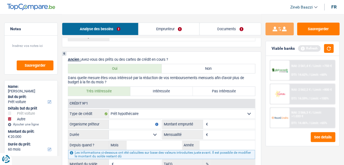
scroll to position [497, 0]
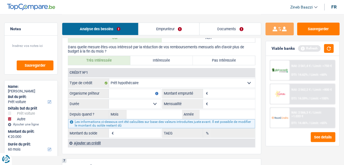
click at [129, 90] on input "Organisme prêteur" at bounding box center [135, 93] width 52 height 9
click at [128, 89] on input "Organisme prêteur" at bounding box center [135, 93] width 52 height 9
type input "Beobank"
click at [221, 89] on input "Montant" at bounding box center [232, 93] width 46 height 9
type input "160.000"
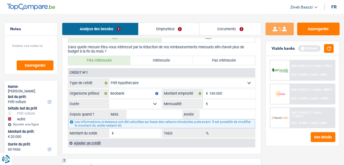
click at [224, 100] on input "Mensualité" at bounding box center [232, 103] width 46 height 9
type input "1.400"
click at [145, 99] on select "120 mois 132 mois 144 mois 180 mois 240 mois 300 mois 360 mois 420 mois Sélecti…" at bounding box center [135, 103] width 52 height 9
click at [109, 99] on select "120 mois 132 mois 144 mois 180 mois 240 mois 300 mois 360 mois 420 mois Sélecti…" at bounding box center [135, 103] width 52 height 9
click at [166, 110] on input "Mois" at bounding box center [154, 114] width 55 height 9
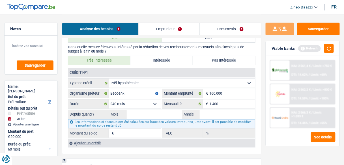
click at [157, 99] on select "120 mois 132 mois 144 mois 180 mois 240 mois 300 mois 360 mois 420 mois Sélecti…" at bounding box center [135, 103] width 52 height 9
select select "300"
click at [109, 99] on select "120 mois 132 mois 144 mois 180 mois 240 mois 300 mois 360 mois 420 mois Sélecti…" at bounding box center [135, 103] width 52 height 9
click at [149, 111] on input "Mois" at bounding box center [154, 114] width 55 height 9
click at [139, 105] on fieldset "Carte ou ouverture de crédit Prêt hypothécaire Vente à tempérament Prêt à tempé…" at bounding box center [161, 108] width 187 height 60
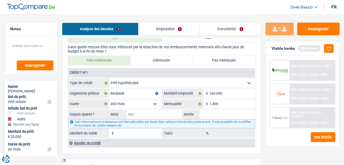
click at [141, 110] on input "Mois" at bounding box center [154, 114] width 55 height 9
type input "02"
type input "2020"
type input "148.490"
type input "9,95"
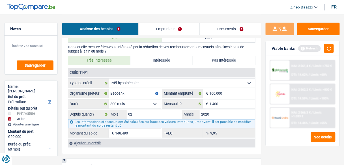
click at [133, 129] on input "148.490" at bounding box center [138, 133] width 46 height 9
click at [332, 47] on button "button" at bounding box center [329, 48] width 10 height 9
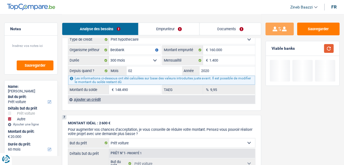
scroll to position [543, 0]
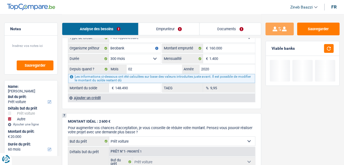
click at [82, 94] on div "Ajouter un crédit" at bounding box center [161, 98] width 187 height 8
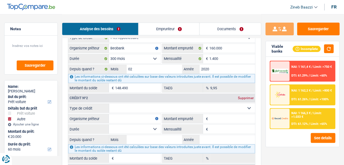
click at [127, 104] on select "Carte ou ouverture de crédit Prêt hypothécaire Vente à tempérament Prêt à tempé…" at bounding box center [182, 108] width 146 height 9
select select "personalLoan"
type input "0"
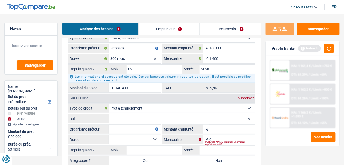
click at [127, 116] on select "Confort maison: meubles, textile, peinture, électroménager, outillage non-profe…" at bounding box center [182, 118] width 146 height 9
click at [123, 125] on input "Organisme prêteur" at bounding box center [135, 129] width 52 height 9
type input "belfius"
click at [133, 114] on select "Confort maison: meubles, textile, peinture, électroménager, outillage non-profe…" at bounding box center [182, 118] width 146 height 9
select select "homeFurnishingOrRelocation"
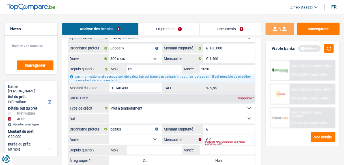
click at [109, 114] on select "Confort maison: meubles, textile, peinture, électroménager, outillage non-profe…" at bounding box center [182, 118] width 146 height 9
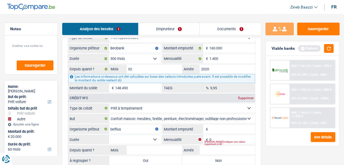
click at [219, 125] on input "Montant" at bounding box center [232, 129] width 46 height 9
type input "7.000"
click at [217, 142] on div "Veuillez indiquer une valeur supérieure à 0€" at bounding box center [229, 143] width 51 height 2
click at [217, 135] on input "0" at bounding box center [232, 139] width 46 height 9
type input "199"
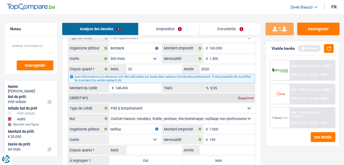
click at [156, 135] on select "12 mois 18 mois 24 mois 30 mois 36 mois 42 mois Sélectionner une option" at bounding box center [135, 139] width 52 height 9
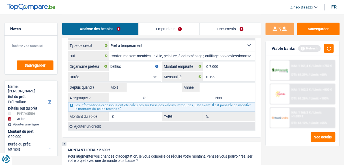
scroll to position [610, 0]
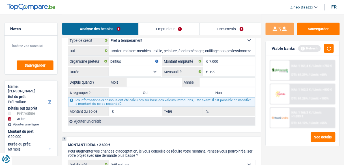
click at [150, 67] on select "12 mois 18 mois 24 mois 30 mois 36 mois 42 mois Sélectionner une option" at bounding box center [135, 71] width 52 height 9
select select "30"
click at [109, 67] on select "12 mois 18 mois 24 mois 30 mois 36 mois 42 mois Sélectionner une option" at bounding box center [135, 71] width 52 height 9
click at [146, 78] on input "Mois" at bounding box center [154, 82] width 55 height 9
click at [204, 88] on label "Non" at bounding box center [218, 92] width 73 height 9
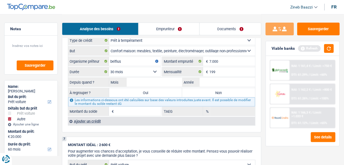
click at [204, 88] on input "Non" at bounding box center [218, 92] width 73 height 9
radio input "true"
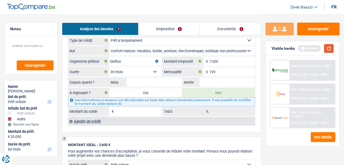
click at [327, 46] on button "button" at bounding box center [329, 48] width 10 height 9
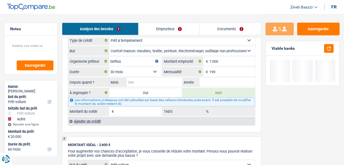
click at [146, 78] on input "Mois" at bounding box center [154, 82] width 55 height 9
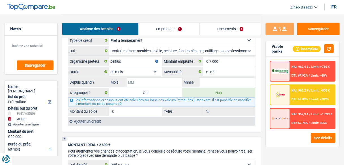
click at [146, 78] on input "Mois" at bounding box center [154, 82] width 55 height 9
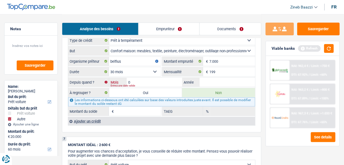
type input "09"
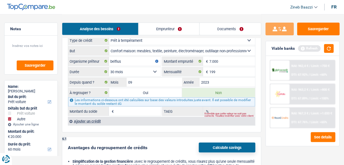
type input "2023"
type input "1.237"
type input "0,00"
click at [146, 78] on input "09" at bounding box center [154, 82] width 55 height 9
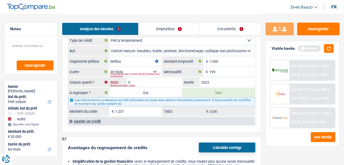
type input "07"
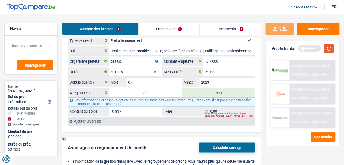
click at [328, 50] on button "button" at bounding box center [329, 48] width 10 height 9
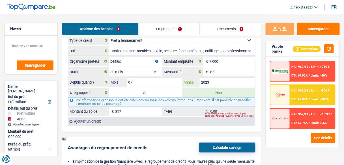
click at [209, 78] on input "2023" at bounding box center [227, 82] width 55 height 9
click at [134, 107] on input "817" at bounding box center [138, 111] width 46 height 9
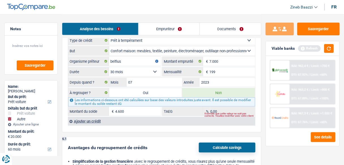
type input "4.600"
drag, startPoint x: 144, startPoint y: 128, endPoint x: 149, endPoint y: 125, distance: 5.4
click at [330, 50] on button "button" at bounding box center [329, 48] width 10 height 9
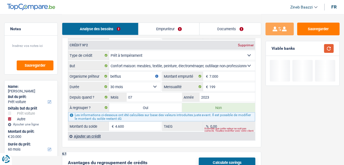
scroll to position [588, 0]
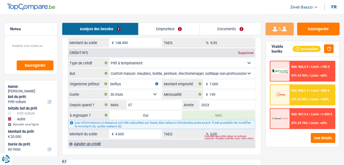
click at [307, 92] on span "NAI: 963,2 €" at bounding box center [299, 91] width 17 height 4
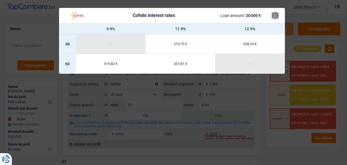
click at [277, 15] on button "×" at bounding box center [275, 16] width 6 height 6
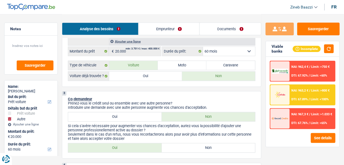
scroll to position [136, 0]
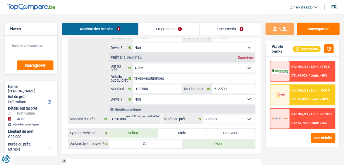
click at [228, 123] on div "Confort maison: meubles, textile, peinture, électroménager, outillage non-profe…" at bounding box center [161, 70] width 187 height 158
click at [228, 119] on select "12 mois 18 mois 24 mois 30 mois 36 mois 42 mois 48 mois 60 mois Sélectionner un…" at bounding box center [229, 119] width 52 height 9
select select "48"
click at [203, 115] on select "12 mois 18 mois 24 mois 30 mois 36 mois 42 mois 48 mois 60 mois Sélectionner un…" at bounding box center [229, 119] width 52 height 9
select select "48"
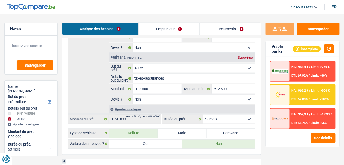
select select "48"
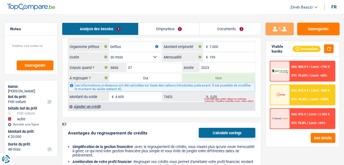
scroll to position [588, 0]
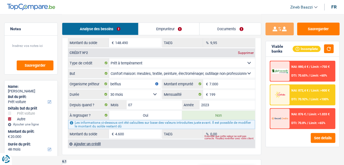
click at [172, 28] on link "Emprunteur" at bounding box center [168, 29] width 61 height 12
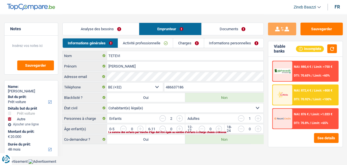
click at [124, 29] on link "Analyse des besoins" at bounding box center [101, 29] width 76 height 12
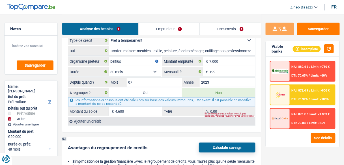
scroll to position [610, 0]
click at [132, 67] on select "12 mois 18 mois 24 mois 30 mois 36 mois 42 mois Sélectionner une option" at bounding box center [135, 71] width 52 height 9
select select "42"
click at [109, 67] on select "12 mois 18 mois 24 mois 30 mois 36 mois 42 mois Sélectionner une option" at bounding box center [135, 71] width 52 height 9
type input "2.965"
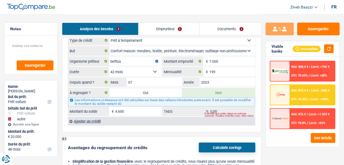
type input "10,73"
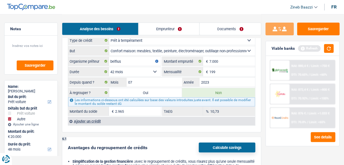
click at [146, 107] on input "2.965" at bounding box center [138, 111] width 46 height 9
type input "4.600"
click at [155, 143] on div "Avantages du regroupement de crédits Calculate savings" at bounding box center [161, 148] width 187 height 10
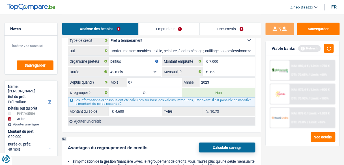
click at [157, 117] on div "Ajouter un crédit" at bounding box center [161, 121] width 187 height 8
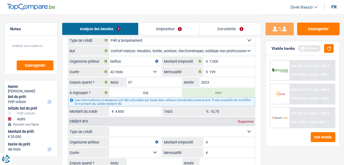
click at [239, 120] on div "Supprimer" at bounding box center [245, 121] width 19 height 3
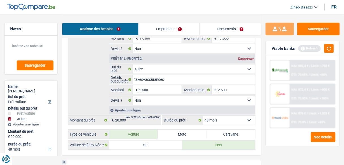
scroll to position [904, 0]
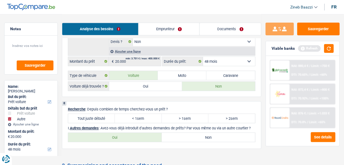
click at [93, 117] on label "Tout juste débuté" at bounding box center [91, 118] width 47 height 9
click at [93, 117] on input "Tout juste débuté" at bounding box center [91, 118] width 47 height 9
radio input "true"
click at [326, 49] on button "button" at bounding box center [329, 48] width 10 height 9
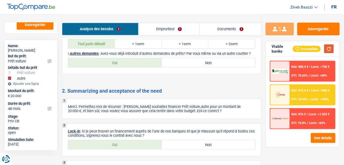
scroll to position [950, 0]
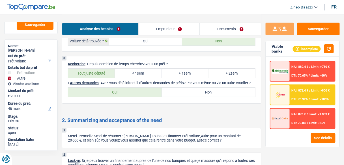
click at [226, 71] on label "> 2sem" at bounding box center [231, 73] width 47 height 9
click at [226, 71] on input "> 2sem" at bounding box center [231, 73] width 47 height 9
radio input "true"
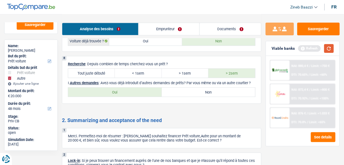
click at [326, 49] on button "button" at bounding box center [329, 48] width 10 height 9
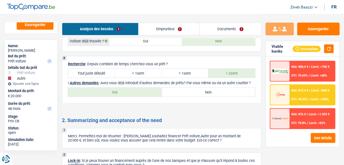
click at [215, 23] on link "Documents" at bounding box center [230, 29] width 61 height 12
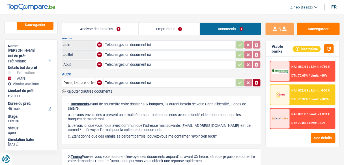
scroll to position [0, 0]
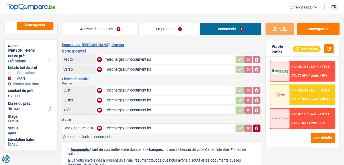
click at [180, 29] on link "Emprunteur" at bounding box center [168, 29] width 61 height 12
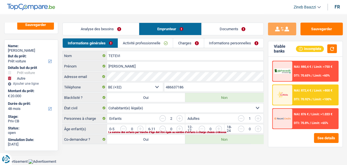
click at [127, 31] on link "Analyse des besoins" at bounding box center [101, 29] width 76 height 12
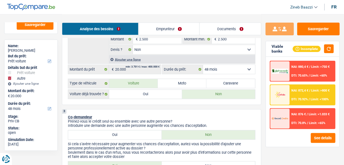
scroll to position [226, 0]
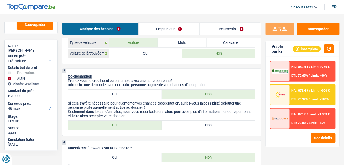
click at [167, 31] on link "Emprunteur" at bounding box center [168, 29] width 61 height 12
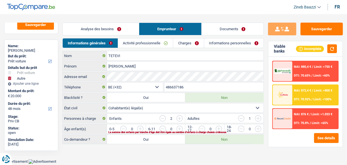
click at [218, 127] on input "button" at bounding box center [316, 130] width 201 height 9
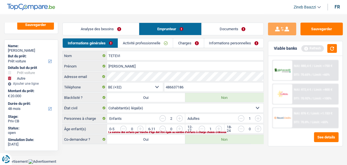
click at [177, 126] on input "button" at bounding box center [277, 130] width 201 height 9
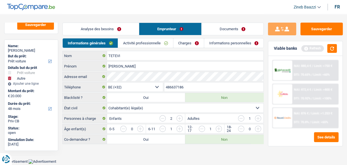
click at [239, 119] on input "button" at bounding box center [241, 118] width 6 height 6
click at [179, 118] on input "button" at bounding box center [180, 118] width 6 height 6
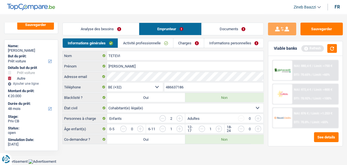
select select "familyAllowances"
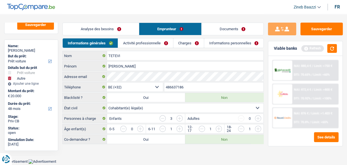
click at [230, 151] on main "Notes Sauvegarder Name: Sylvain TETEVI But du prêt: Confort maison: meubles, te…" at bounding box center [173, 79] width 347 height 159
click at [142, 43] on link "Activité professionnelle" at bounding box center [145, 42] width 55 height 9
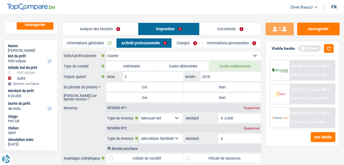
click at [228, 86] on label "Non" at bounding box center [221, 87] width 77 height 9
click at [228, 86] on input "Non" at bounding box center [221, 87] width 77 height 9
radio input "true"
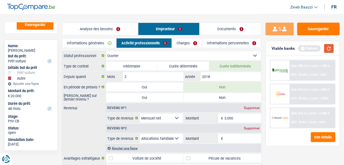
click at [329, 50] on button "button" at bounding box center [329, 48] width 10 height 9
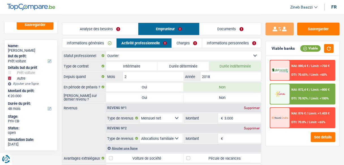
click at [229, 96] on label "Non" at bounding box center [221, 97] width 77 height 9
click at [229, 96] on input "Non" at bounding box center [221, 97] width 77 height 9
radio input "true"
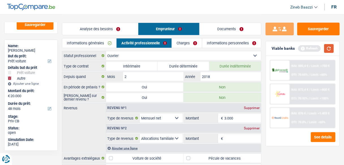
click at [332, 50] on button "button" at bounding box center [329, 48] width 10 height 9
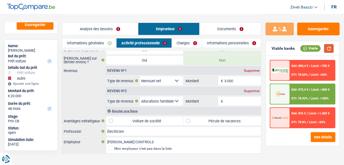
scroll to position [43, 0]
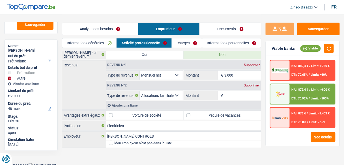
click at [254, 85] on div "Supprimer" at bounding box center [251, 85] width 19 height 3
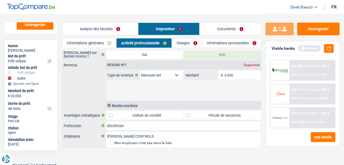
scroll to position [23, 0]
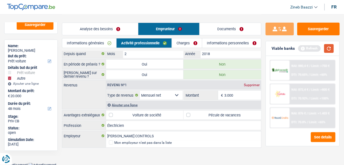
click at [328, 50] on button "button" at bounding box center [329, 48] width 10 height 9
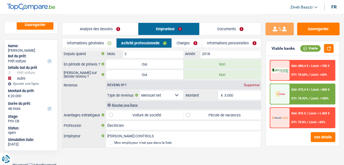
click at [182, 44] on link "Charges" at bounding box center [187, 42] width 30 height 9
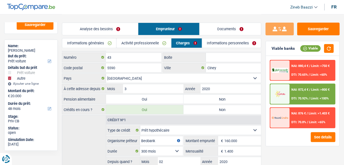
scroll to position [0, 0]
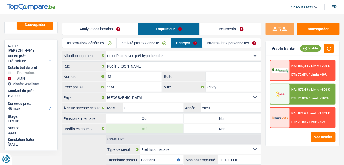
click at [210, 117] on label "Non" at bounding box center [221, 118] width 77 height 9
click at [210, 117] on input "Non" at bounding box center [221, 118] width 77 height 9
radio input "true"
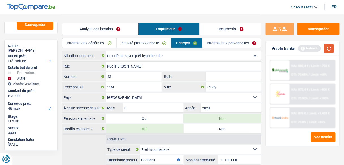
click at [330, 47] on button "button" at bounding box center [329, 48] width 10 height 9
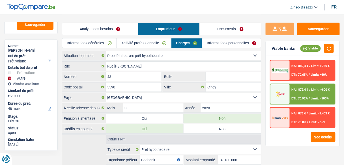
click at [209, 46] on link "Informations personnelles" at bounding box center [231, 42] width 59 height 9
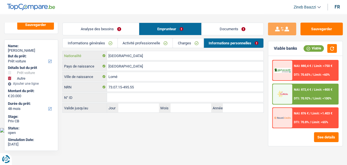
click at [147, 52] on input "[GEOGRAPHIC_DATA]" at bounding box center [185, 55] width 157 height 9
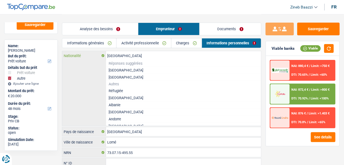
click at [147, 52] on input "[GEOGRAPHIC_DATA]" at bounding box center [183, 55] width 155 height 9
click at [80, 88] on div "Belgique Nationalité Réponses suggérées Belgique Luxembourg Autres Réfugiée Afg…" at bounding box center [161, 88] width 199 height 75
click at [216, 29] on link "Documents" at bounding box center [230, 29] width 61 height 12
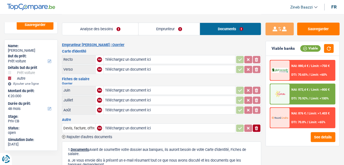
click at [114, 32] on link "Analyse des besoins" at bounding box center [100, 29] width 76 height 12
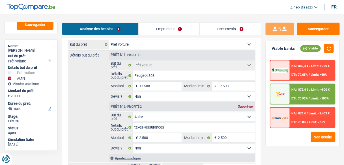
scroll to position [113, 0]
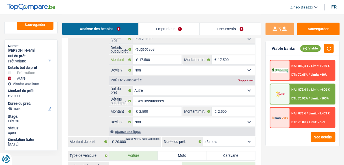
click at [165, 60] on input "17.500" at bounding box center [160, 59] width 42 height 9
type input "1.750"
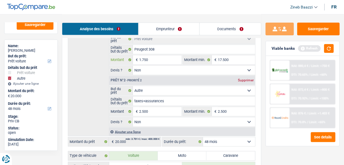
type input "17.501"
type input "20.001"
select select "60"
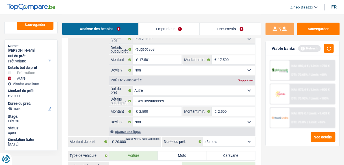
type input "20.001"
select select "60"
type input "20.001"
select select "60"
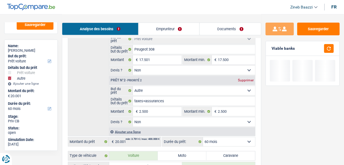
click at [93, 73] on div "Détails but du prêt Prêt n°1 - Priorité 1 Confort maison: meubles, textile, pei…" at bounding box center [161, 80] width 187 height 112
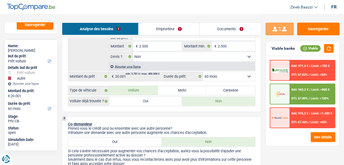
scroll to position [181, 0]
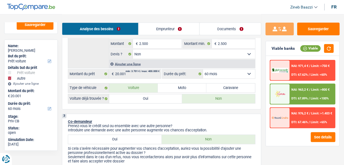
click at [294, 94] on div "NAI: 963,2 € / Limit: >800 € DTI: 67.89% / Limit: <100%" at bounding box center [312, 94] width 45 height 20
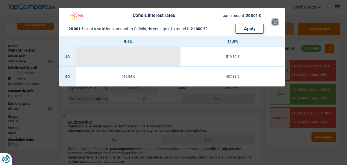
click at [276, 22] on button "×" at bounding box center [275, 22] width 6 height 6
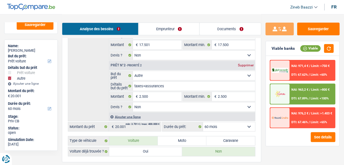
scroll to position [113, 0]
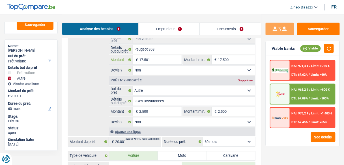
click at [153, 61] on input "17.501" at bounding box center [160, 59] width 42 height 9
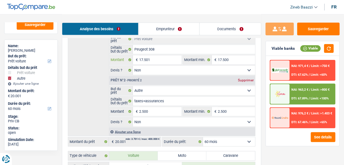
click at [153, 61] on input "17.501" at bounding box center [160, 59] width 42 height 9
click at [251, 80] on div "Supprimer" at bounding box center [245, 80] width 19 height 3
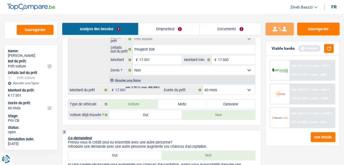
scroll to position [35, 0]
click at [327, 46] on button "button" at bounding box center [329, 48] width 10 height 9
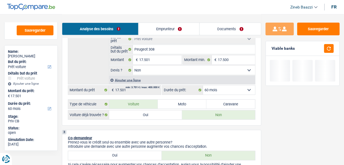
click at [101, 66] on div "Détails but du prêt Prêt n°1 - Priorité 1 Confort maison: meubles, textile, pei…" at bounding box center [161, 54] width 187 height 60
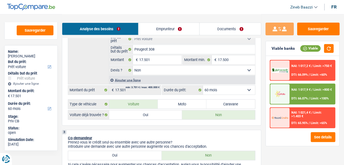
click at [298, 99] on span "DTI: 66.07%" at bounding box center [299, 99] width 16 height 4
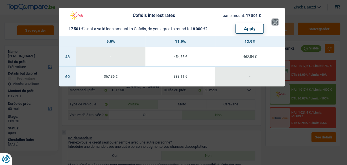
click at [277, 23] on button "×" at bounding box center [275, 22] width 6 height 6
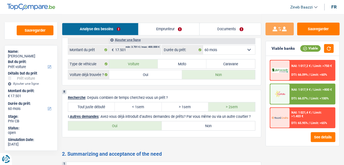
scroll to position [812, 0]
click at [290, 118] on div "NAI: 1 021,4 € / Limit: >1.403 € DTI: 65.95% / Limit: <65%" at bounding box center [312, 118] width 45 height 20
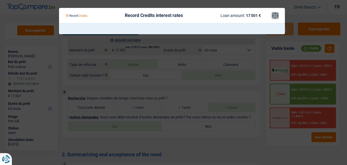
click at [275, 15] on button "×" at bounding box center [275, 16] width 6 height 6
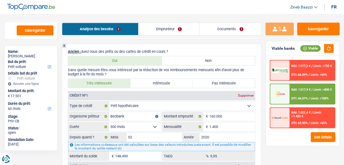
scroll to position [428, 0]
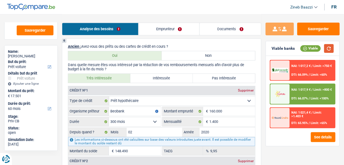
click at [328, 51] on button "button" at bounding box center [329, 48] width 10 height 9
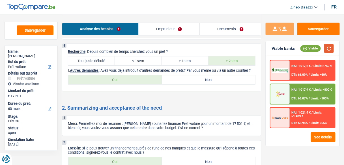
scroll to position [858, 0]
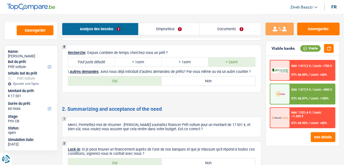
click at [282, 94] on img at bounding box center [280, 94] width 16 height 8
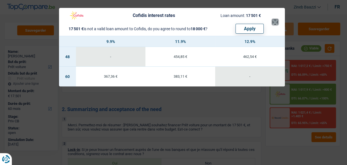
click at [275, 22] on button "×" at bounding box center [275, 22] width 6 height 6
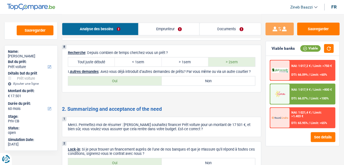
click at [281, 94] on img at bounding box center [280, 94] width 16 height 8
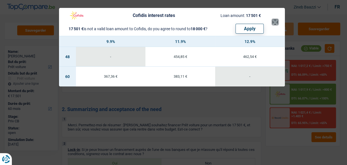
click at [274, 24] on button "×" at bounding box center [275, 22] width 6 height 6
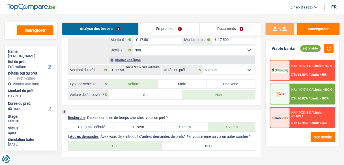
scroll to position [790, 0]
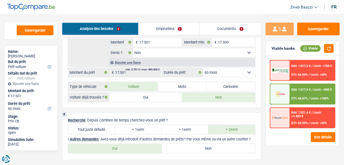
click at [289, 120] on div at bounding box center [279, 118] width 19 height 20
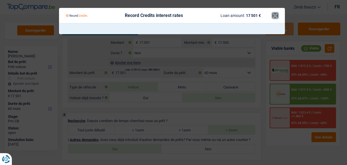
click at [278, 16] on button "×" at bounding box center [275, 16] width 6 height 6
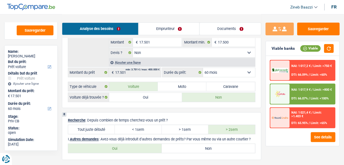
click at [237, 71] on select "12 mois 18 mois 24 mois 30 mois 36 mois 42 mois 48 mois 60 mois Sélectionner un…" at bounding box center [229, 72] width 52 height 9
click at [267, 137] on div "NAI: 1 017,2 € / Limit: >750 € DTI: 66.09% / Limit: <60% NAI: 1 017,9 € / Limit…" at bounding box center [302, 101] width 73 height 90
click at [150, 97] on label "Oui" at bounding box center [145, 97] width 73 height 9
click at [150, 97] on input "Oui" at bounding box center [145, 97] width 73 height 9
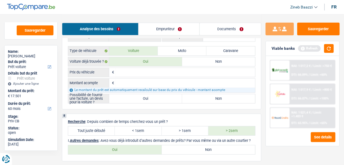
scroll to position [880, 0]
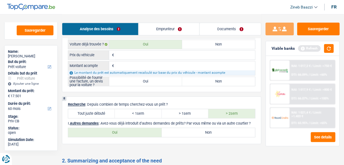
click at [140, 55] on input "Prix du véhicule" at bounding box center [185, 55] width 140 height 9
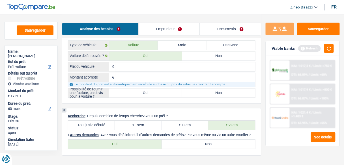
scroll to position [858, 0]
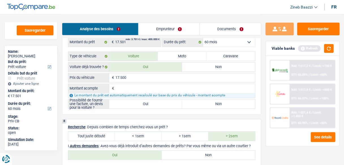
click at [150, 88] on input "Montant acompte" at bounding box center [185, 88] width 140 height 9
click at [151, 104] on label "Oui" at bounding box center [145, 103] width 73 height 9
click at [151, 104] on input "Oui" at bounding box center [145, 103] width 73 height 9
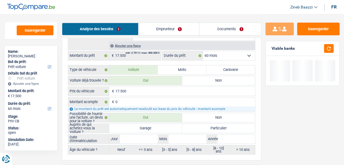
scroll to position [903, 0]
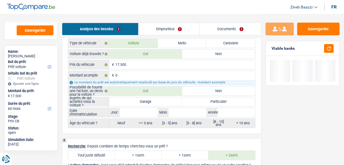
click at [140, 101] on label "Garage" at bounding box center [145, 101] width 73 height 9
click at [140, 101] on input "Garage" at bounding box center [145, 101] width 73 height 9
click at [141, 116] on div "Auprès de qui achetez-vous la Voiture ? Garage Particulier Date d'immatriculati…" at bounding box center [161, 112] width 187 height 31
click at [145, 112] on input "Jour" at bounding box center [139, 112] width 38 height 9
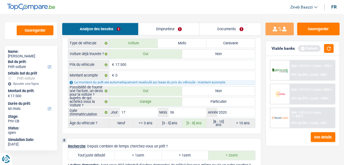
click at [335, 43] on div "Viable banks Refresh" at bounding box center [302, 48] width 73 height 15
click at [332, 47] on button "button" at bounding box center [329, 48] width 10 height 9
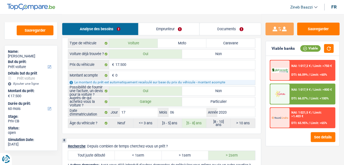
click at [272, 99] on div at bounding box center [279, 94] width 19 height 20
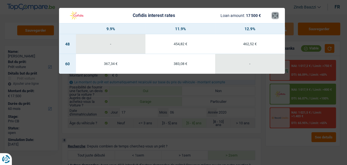
click at [274, 17] on button "×" at bounding box center [275, 16] width 6 height 6
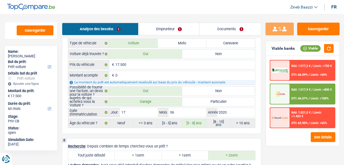
click at [276, 140] on div "See details" at bounding box center [303, 137] width 66 height 10
click at [284, 115] on img at bounding box center [280, 118] width 16 height 8
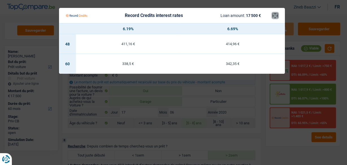
click at [275, 16] on button "×" at bounding box center [275, 16] width 6 height 6
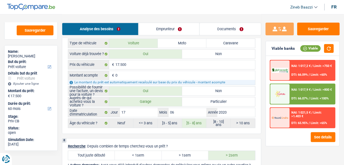
click at [297, 97] on span "DTI: 66.07%" at bounding box center [299, 99] width 16 height 4
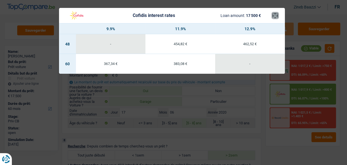
click at [275, 17] on button "×" at bounding box center [275, 16] width 6 height 6
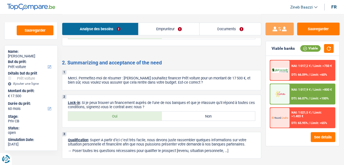
scroll to position [1062, 0]
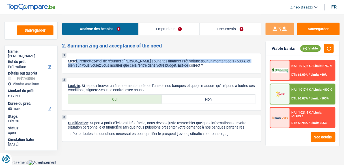
drag, startPoint x: 76, startPoint y: 62, endPoint x: 234, endPoint y: 67, distance: 157.8
click at [234, 67] on p "Merci. Permettez-moi de résumer : Vous souhaitez financer Prêt voiture pour un …" at bounding box center [161, 63] width 187 height 8
drag, startPoint x: 234, startPoint y: 67, endPoint x: 80, endPoint y: 59, distance: 153.6
click at [80, 59] on p "Merci. Permettez-moi de résumer : Vous souhaitez financer Prêt voiture pour un …" at bounding box center [161, 63] width 187 height 8
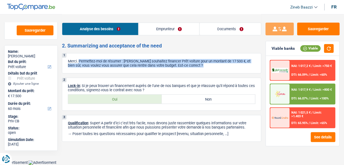
click at [80, 59] on p "Merci. Permettez-moi de résumer : Vous souhaitez financer Prêt voiture pour un …" at bounding box center [161, 63] width 187 height 8
drag, startPoint x: 80, startPoint y: 59, endPoint x: 237, endPoint y: 67, distance: 157.3
click at [237, 67] on p "Merci. Permettez-moi de résumer : Vous souhaitez financer Prêt voiture pour un …" at bounding box center [161, 63] width 187 height 8
drag, startPoint x: 82, startPoint y: 86, endPoint x: 169, endPoint y: 90, distance: 86.5
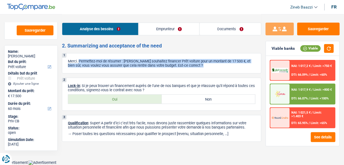
click at [169, 90] on p "Lock-in : Si je peux trouver un financement auprès de l'une de nos banques et q…" at bounding box center [161, 88] width 187 height 8
click at [164, 90] on p "Lock-in : Si je peux trouver un financement auprès de l'une de nos banques et q…" at bounding box center [161, 88] width 187 height 8
drag, startPoint x: 158, startPoint y: 90, endPoint x: 168, endPoint y: 88, distance: 10.6
click at [168, 88] on p "Lock-in : Si je peux trouver un financement auprès de l'une de nos banques et q…" at bounding box center [161, 88] width 187 height 8
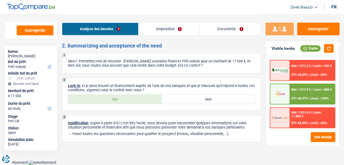
click at [230, 21] on div "Analyse des besoins Emprunteur Documents" at bounding box center [161, 26] width 199 height 24
click at [228, 31] on link "Documents" at bounding box center [230, 29] width 61 height 12
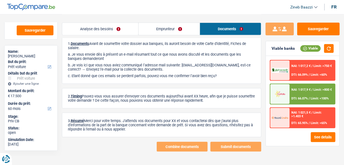
scroll to position [0, 0]
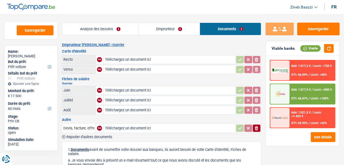
click at [174, 29] on link "Emprunteur" at bounding box center [168, 29] width 61 height 12
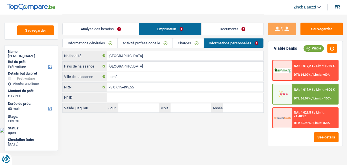
click at [183, 42] on link "Charges" at bounding box center [188, 42] width 31 height 9
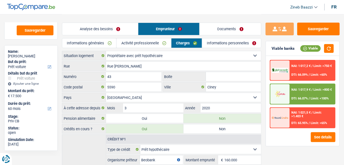
click at [151, 38] on link "Activité professionnelle" at bounding box center [143, 42] width 54 height 9
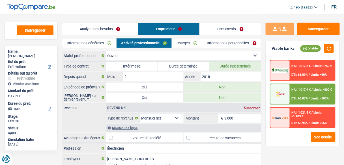
click at [104, 40] on link "Informations générales" at bounding box center [89, 42] width 54 height 9
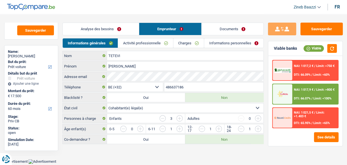
click at [104, 33] on link "Analyse des besoins" at bounding box center [101, 29] width 76 height 12
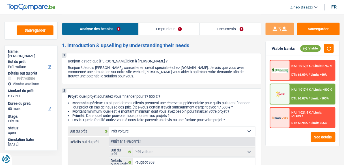
click at [209, 25] on link "Documents" at bounding box center [230, 29] width 61 height 12
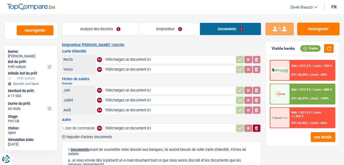
scroll to position [0, 33]
drag, startPoint x: 66, startPoint y: 127, endPoint x: 98, endPoint y: 124, distance: 31.8
click at [98, 124] on tr "Devis, facture, offre, bon de commande NA Téléchargez un document ici ionicons-…" at bounding box center [161, 129] width 199 height 10
click at [136, 12] on header "Zineb Baazzi Se déconnecter fr" at bounding box center [172, 7] width 344 height 14
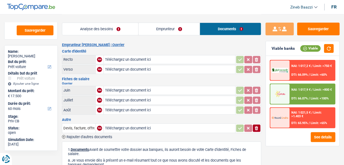
click at [146, 43] on h2 "Emprunteur Sylvain TETEVI | Ouvrier" at bounding box center [161, 45] width 199 height 5
click at [94, 17] on div "Analyse des besoins Emprunteur Documents" at bounding box center [161, 26] width 199 height 24
click at [309, 31] on button "Sauvegarder" at bounding box center [318, 29] width 42 height 13
click at [333, 36] on div "Sauvegarder Viable banks Viable NAI: 1 017,2 € / Limit: >750 € DTI: 66.09% / Li…" at bounding box center [302, 89] width 83 height 133
click at [327, 31] on button "Sauvegarder" at bounding box center [318, 29] width 42 height 13
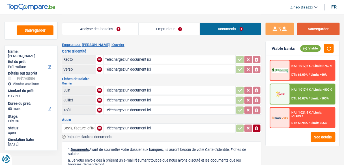
click at [329, 27] on button "Sauvegarder" at bounding box center [318, 29] width 42 height 13
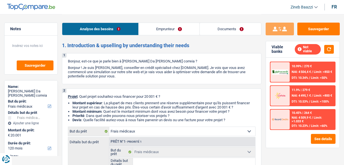
select select "medical"
select select "120"
select select "medical"
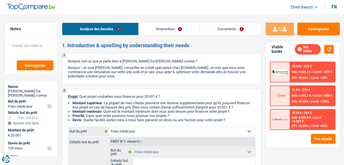
select select "120"
select select "invalid"
select select "other"
select select "disabilityPension"
select select "other"
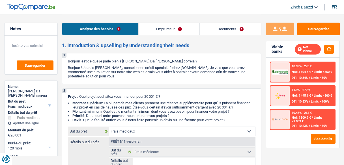
select select "other"
select select "familyAllowances"
select select "rents"
select select "medical"
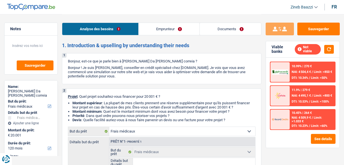
select select "120"
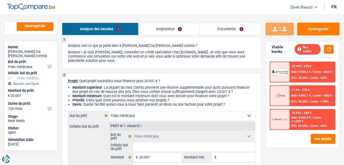
scroll to position [45, 0]
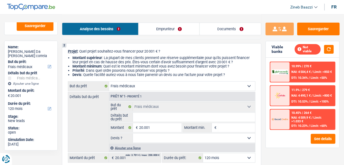
click at [141, 120] on input "Détails but du prêt" at bounding box center [194, 117] width 122 height 9
click at [79, 15] on div "Analyse des besoins Emprunteur Documents" at bounding box center [161, 26] width 199 height 24
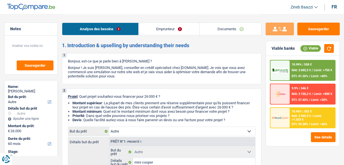
select select "other"
select select "60"
select select "other"
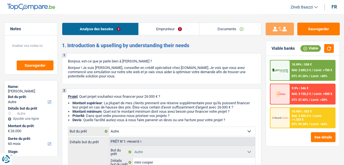
select select "60"
select select "worker"
select select "netSalary"
select select "other"
select select "mealVouchers"
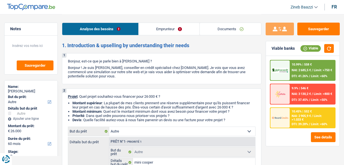
select select "rents"
select select "carLoan"
select select "42"
select select "other"
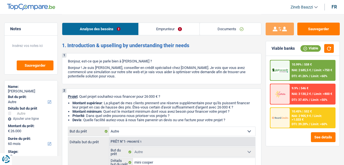
select select "60"
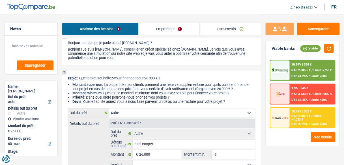
scroll to position [45, 0]
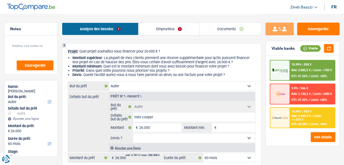
click at [215, 31] on link "Documents" at bounding box center [230, 29] width 61 height 12
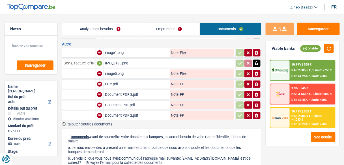
scroll to position [68, 0]
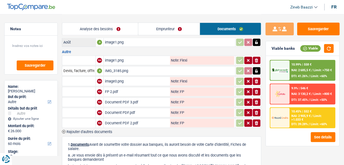
click at [117, 67] on div "IMG_3185.png" at bounding box center [169, 71] width 129 height 8
click at [317, 27] on button "Sauvegarder" at bounding box center [318, 29] width 42 height 13
